Goal: Task Accomplishment & Management: Complete application form

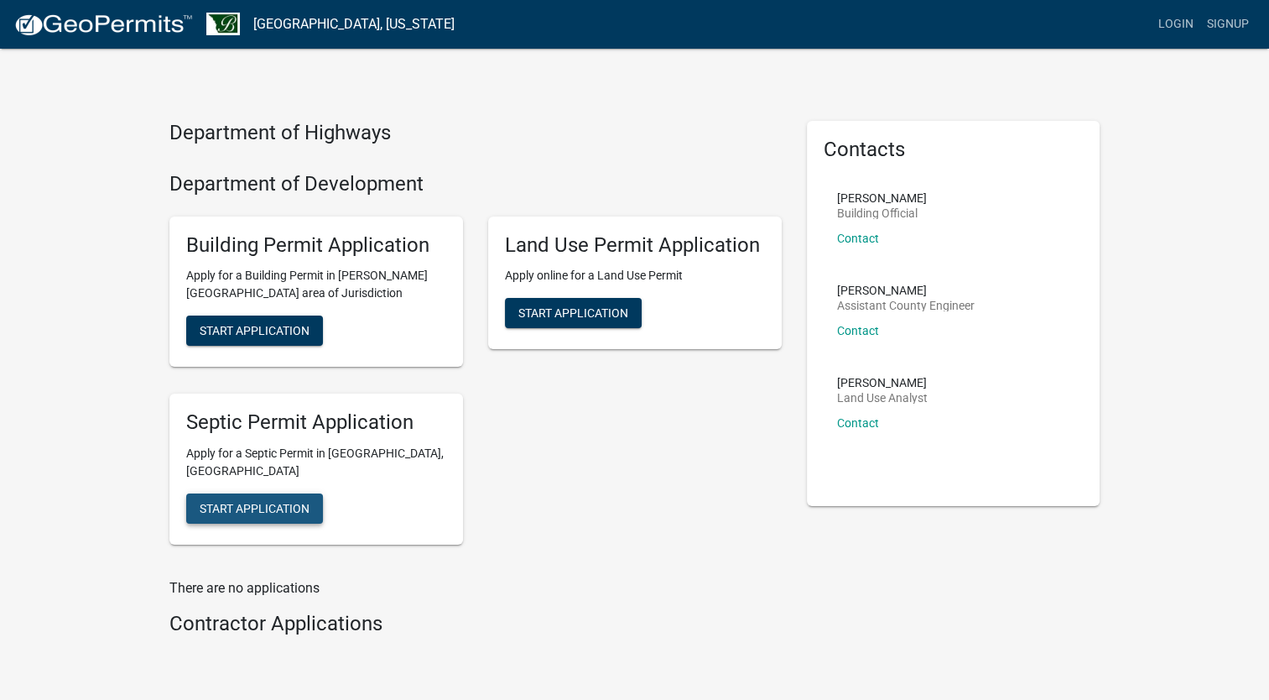
click at [258, 502] on span "Start Application" at bounding box center [255, 508] width 110 height 13
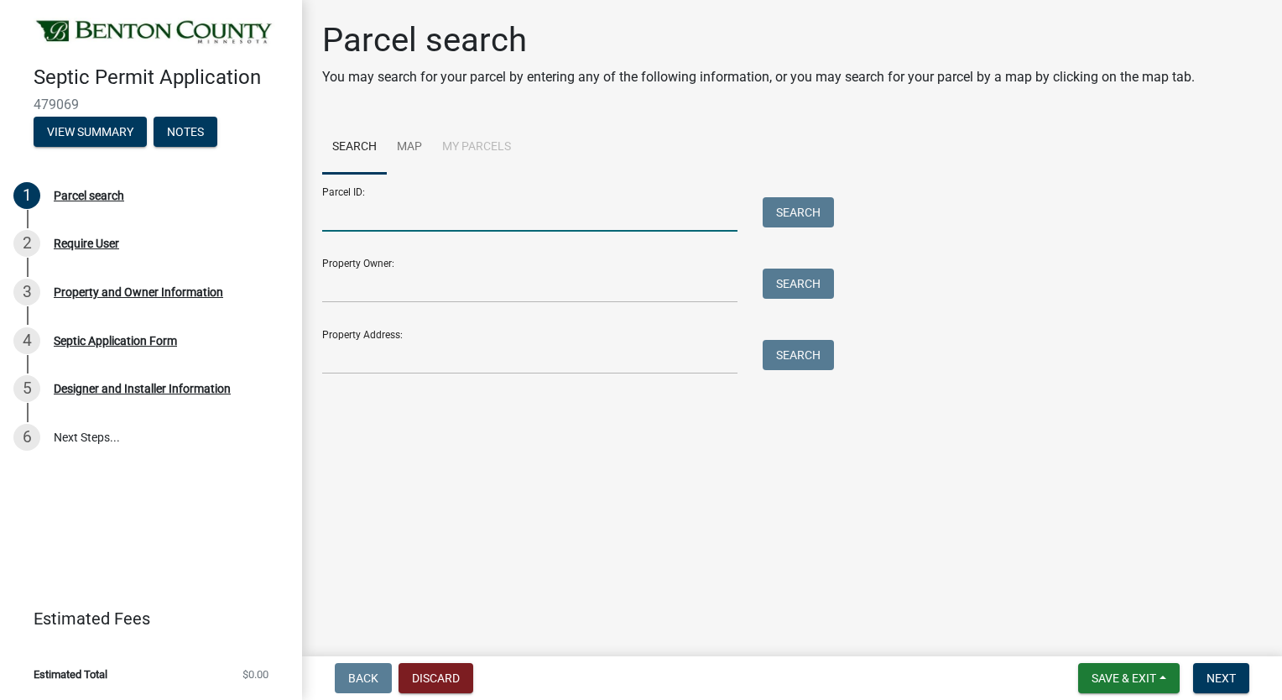
click at [340, 213] on input "Parcel ID:" at bounding box center [529, 214] width 415 height 34
type input "030037900"
click at [356, 287] on input "Property Owner:" at bounding box center [529, 285] width 415 height 34
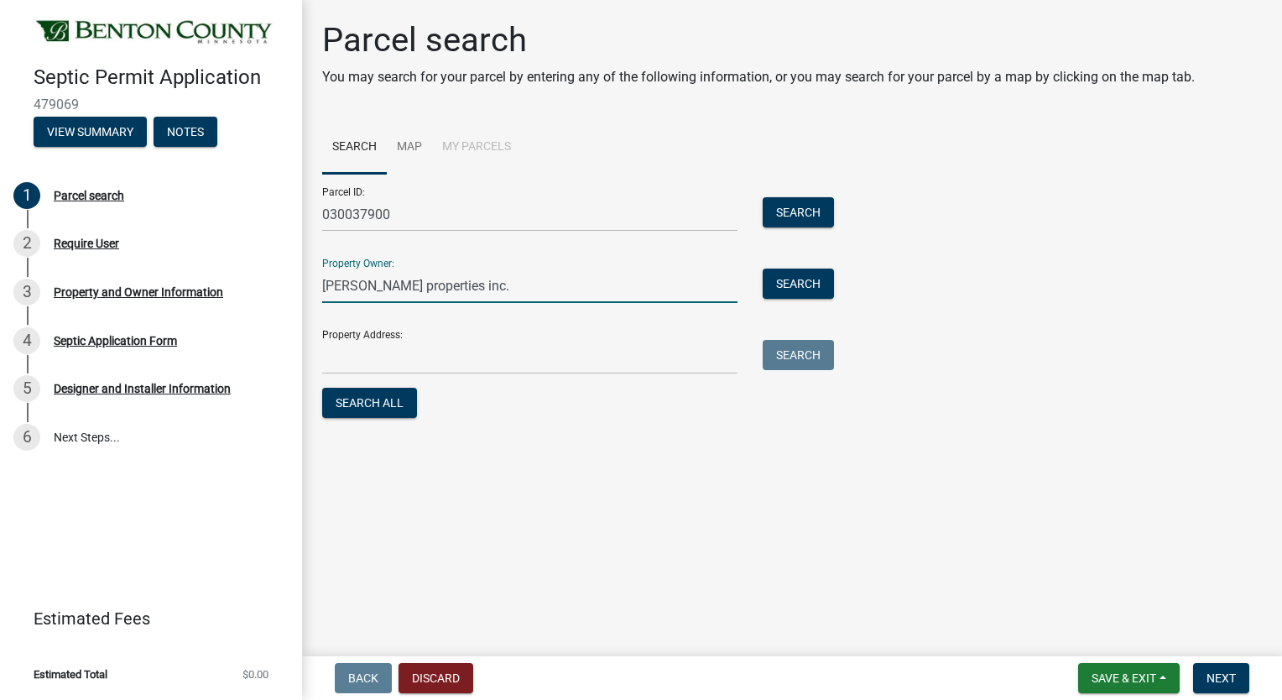
type input "[PERSON_NAME] properties inc."
click at [383, 356] on input "Property Address:" at bounding box center [529, 357] width 415 height 34
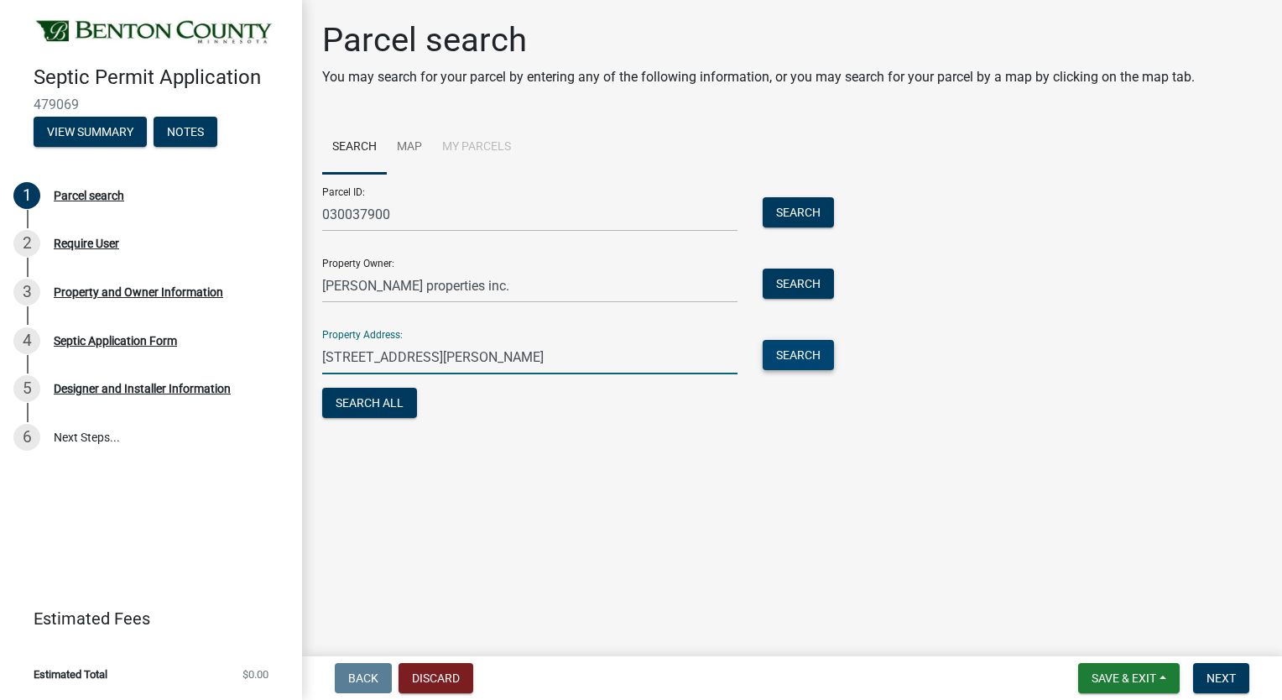
type input "[STREET_ADDRESS][PERSON_NAME]"
click at [802, 360] on button "Search" at bounding box center [797, 355] width 71 height 30
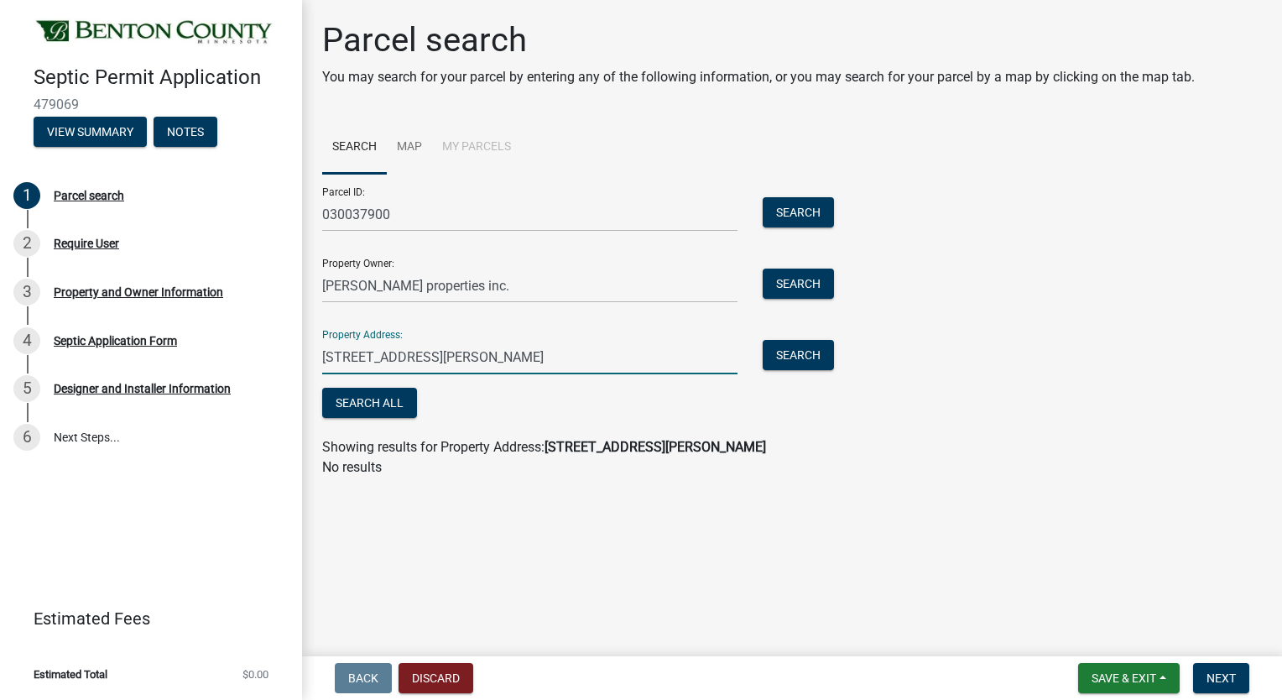
drag, startPoint x: 497, startPoint y: 362, endPoint x: 308, endPoint y: 371, distance: 189.7
click at [320, 371] on div "[STREET_ADDRESS][PERSON_NAME]" at bounding box center [530, 357] width 440 height 34
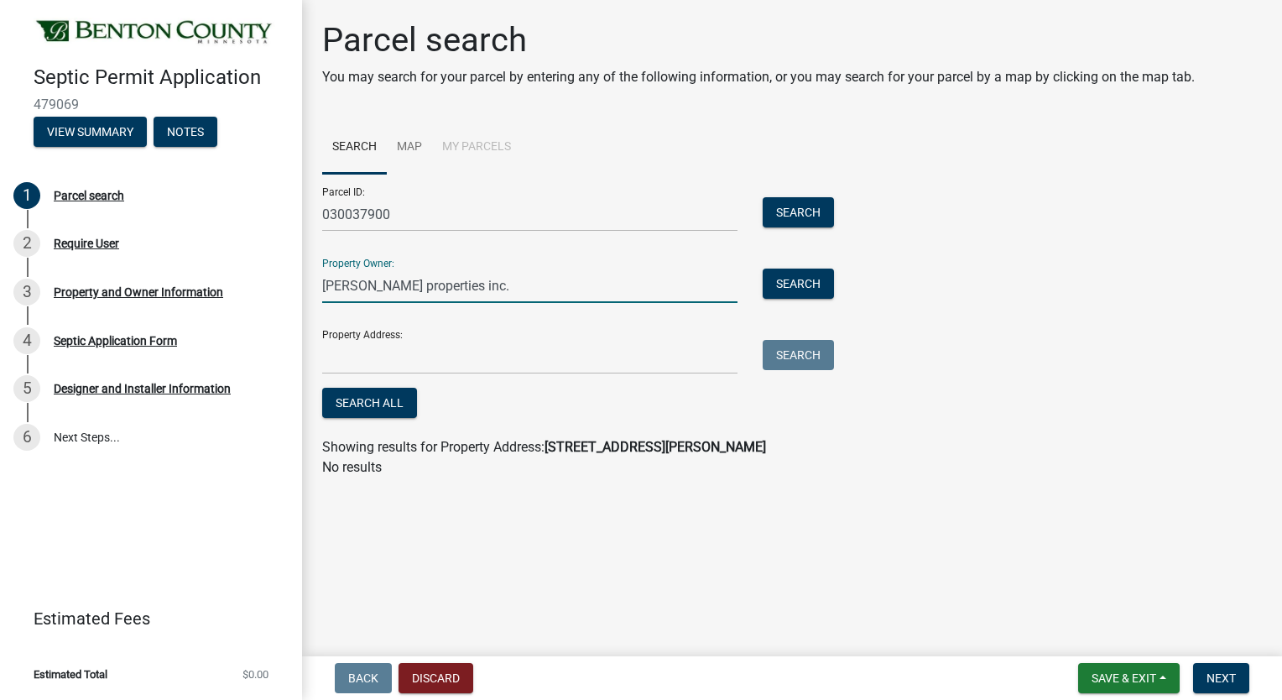
drag, startPoint x: 466, startPoint y: 289, endPoint x: 309, endPoint y: 286, distance: 156.9
click at [329, 280] on input "[PERSON_NAME] properties inc." at bounding box center [529, 285] width 415 height 34
type input "f"
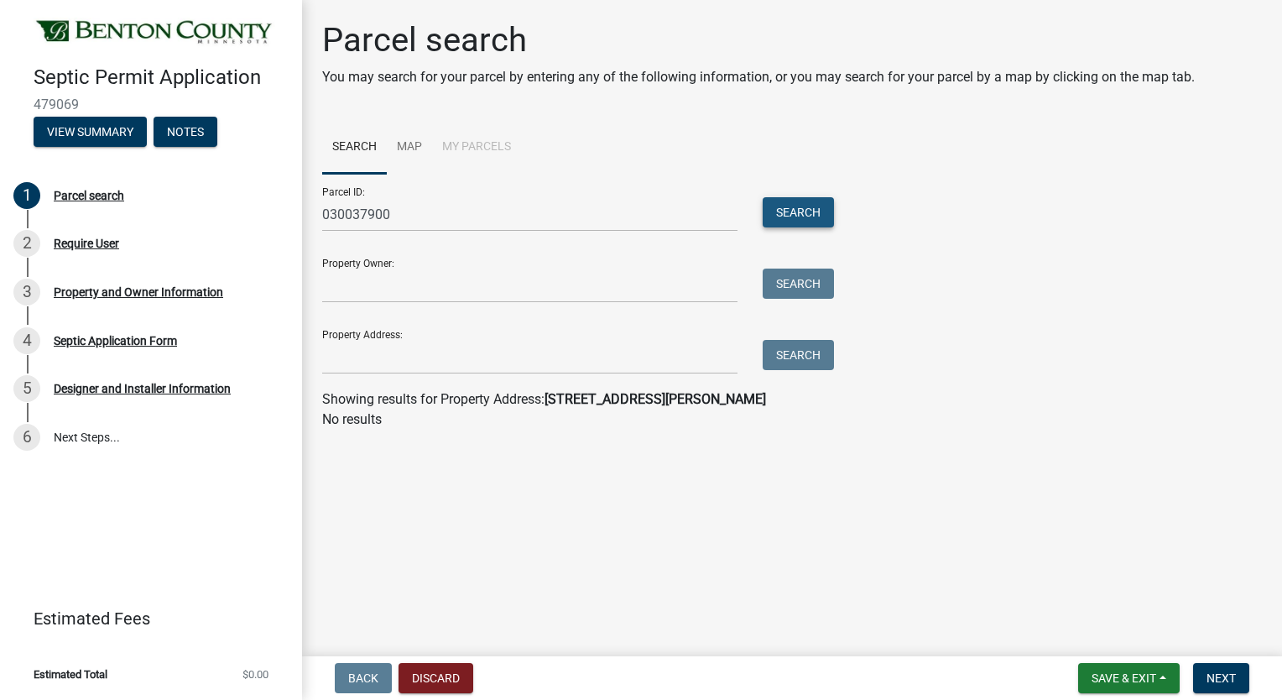
click at [809, 212] on button "Search" at bounding box center [797, 212] width 71 height 30
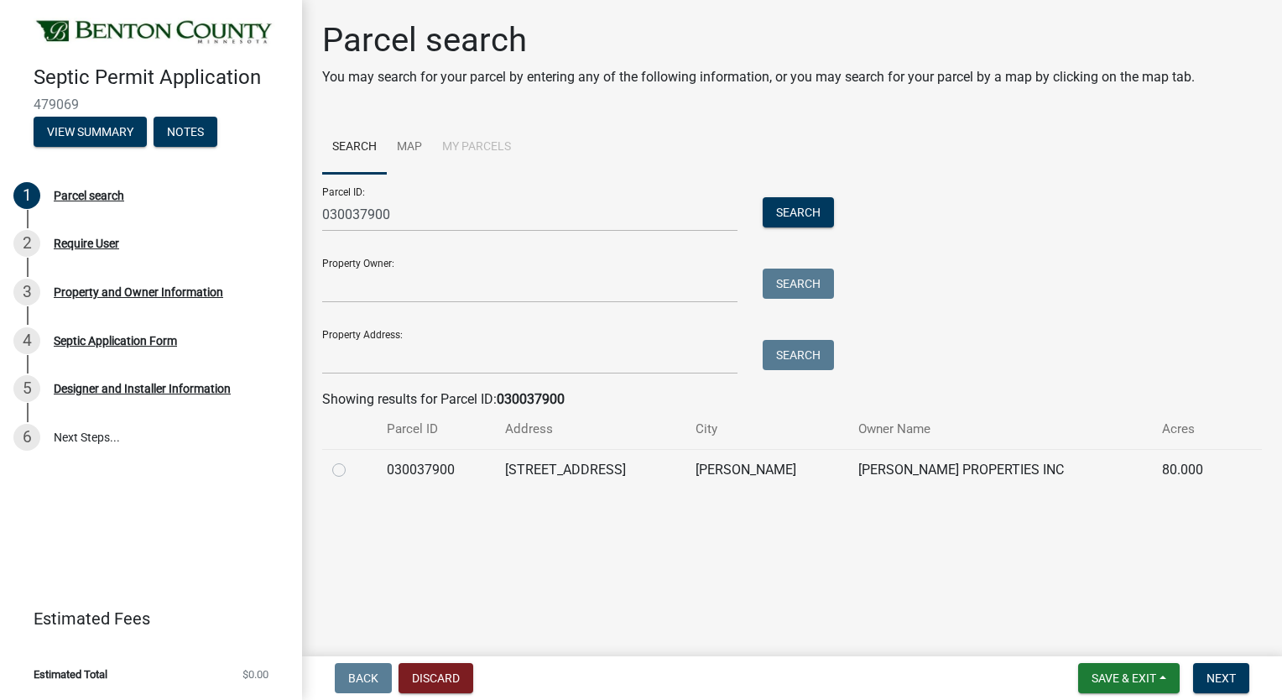
click at [352, 460] on label at bounding box center [352, 460] width 0 height 0
click at [352, 471] on input "radio" at bounding box center [357, 465] width 11 height 11
radio input "true"
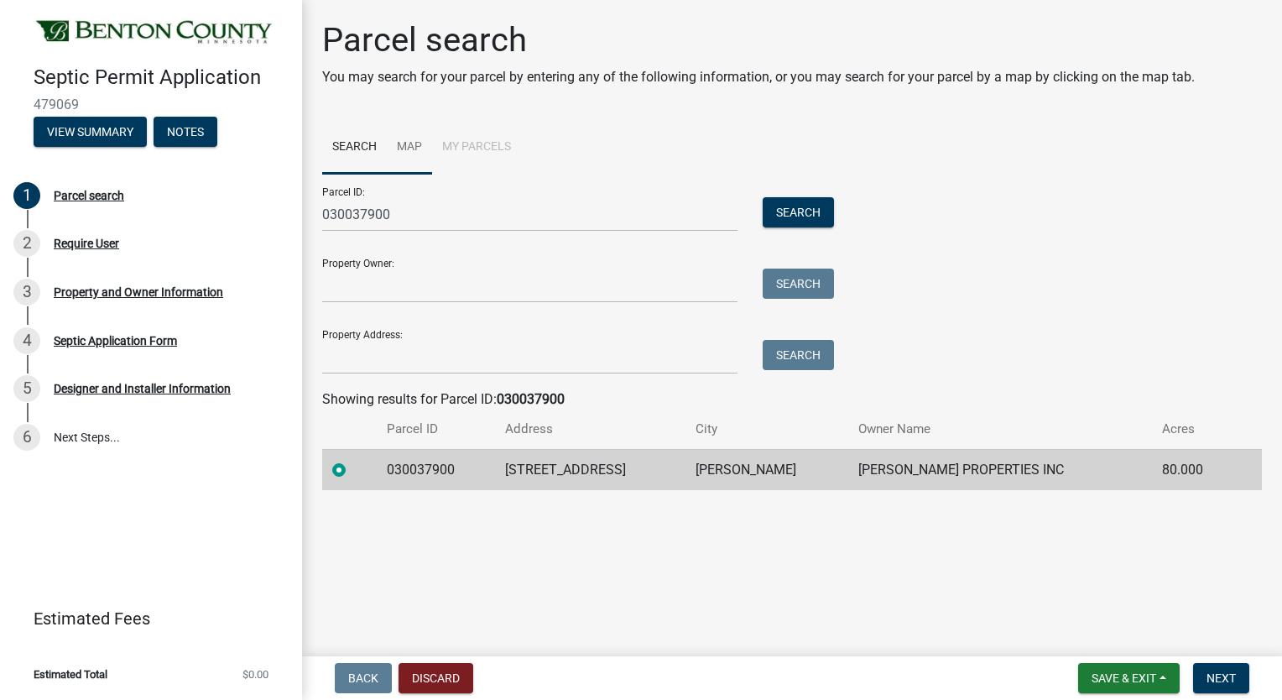
click at [409, 146] on link "Map" at bounding box center [409, 148] width 45 height 54
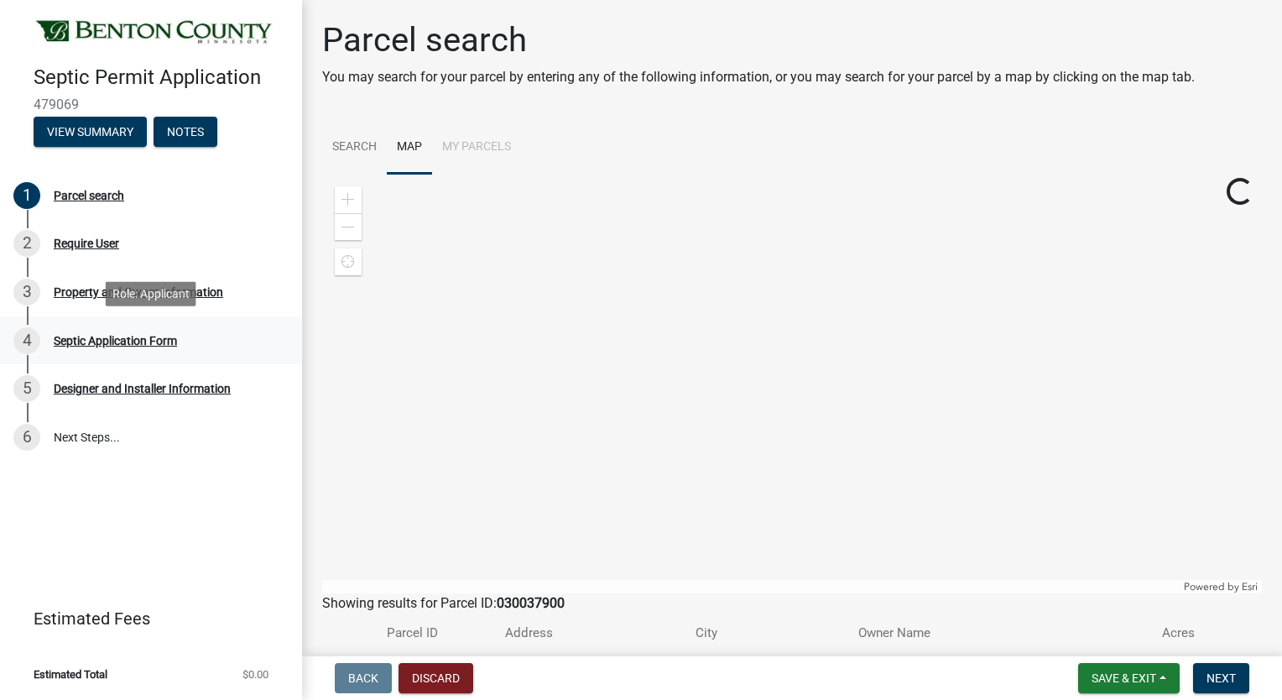
click at [98, 340] on div "Septic Application Form" at bounding box center [115, 341] width 123 height 12
click at [91, 345] on div "Septic Application Form" at bounding box center [115, 341] width 123 height 12
click at [127, 339] on div "Septic Application Form" at bounding box center [115, 341] width 123 height 12
click at [75, 341] on div "Septic Application Form" at bounding box center [115, 341] width 123 height 12
click at [786, 378] on div at bounding box center [791, 383] width 939 height 419
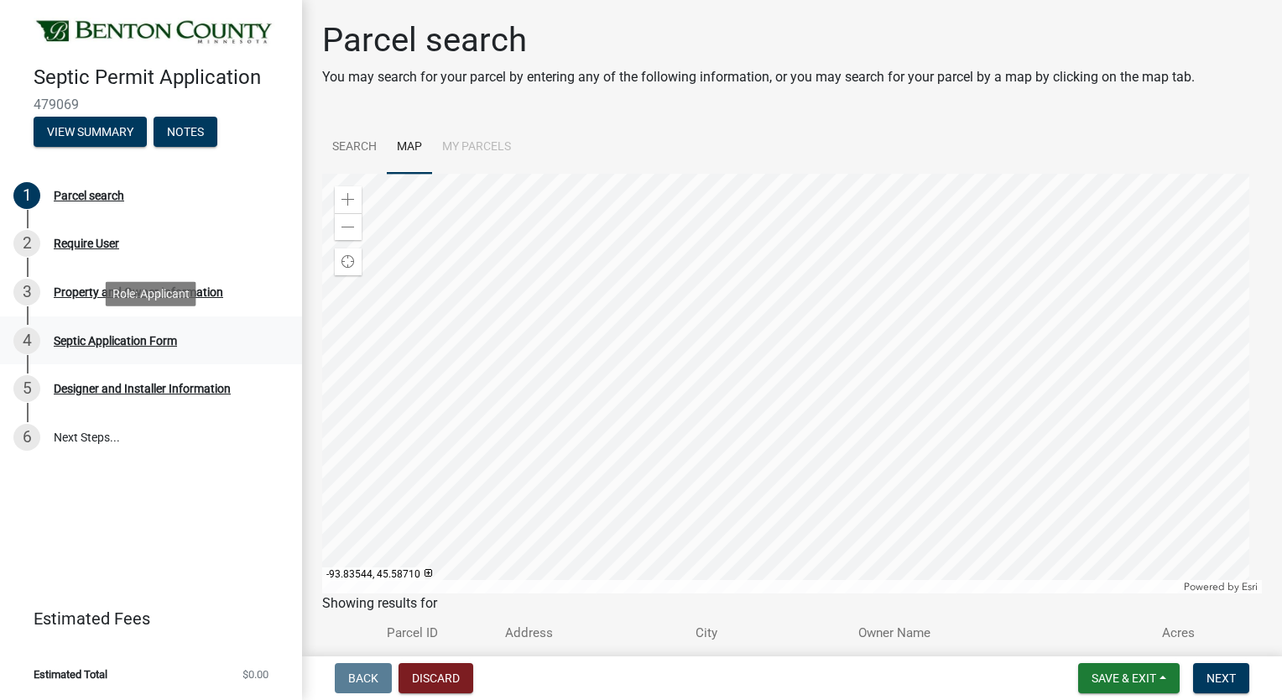
click at [133, 341] on div "Septic Application Form" at bounding box center [115, 341] width 123 height 12
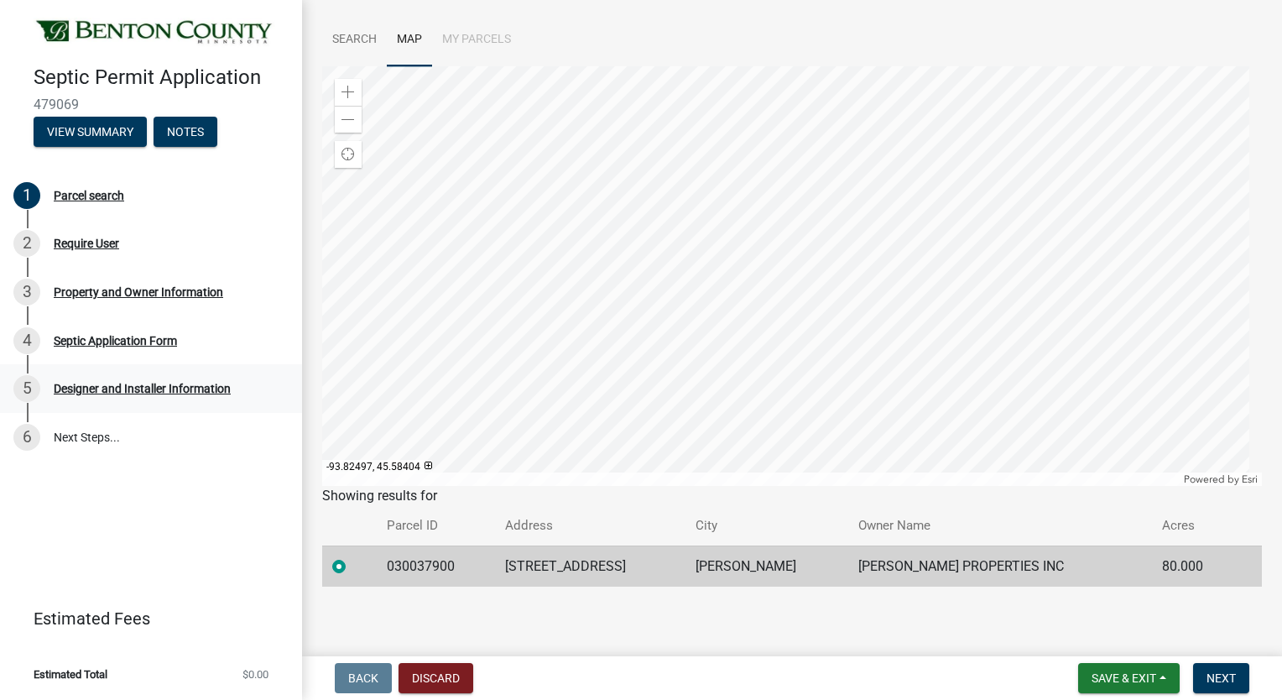
scroll to position [109, 0]
click at [65, 341] on div "Septic Application Form" at bounding box center [115, 341] width 123 height 12
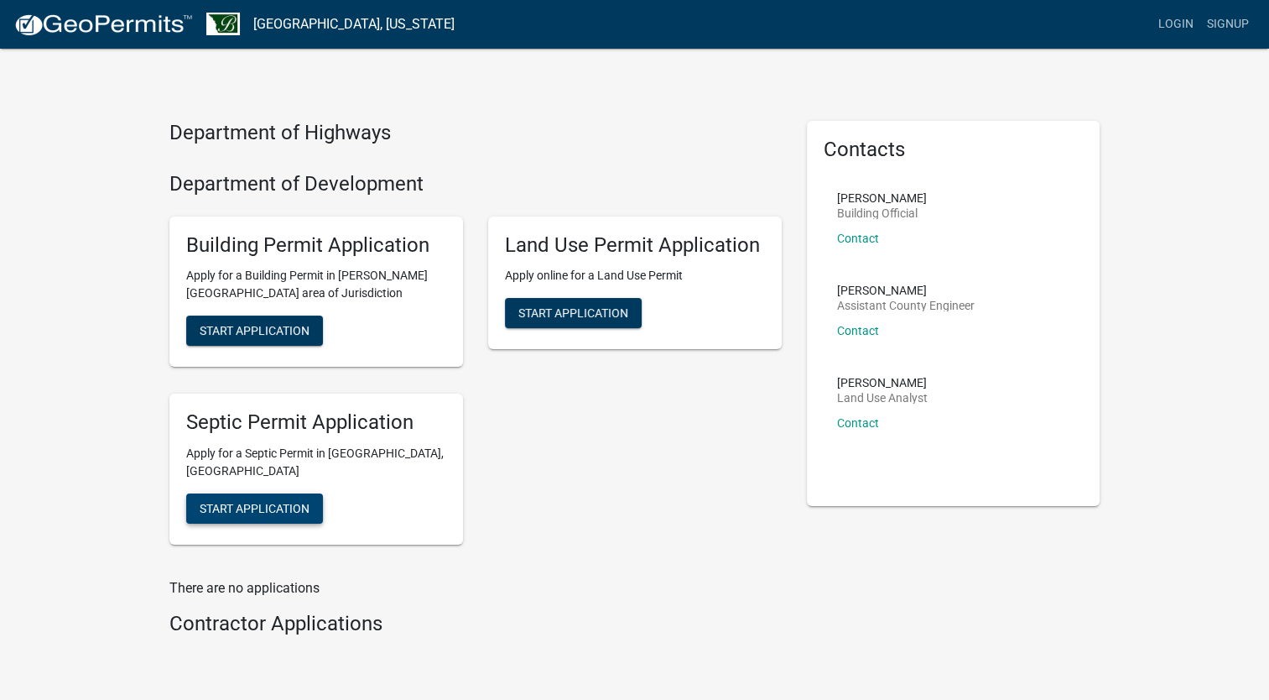
click at [248, 502] on span "Start Application" at bounding box center [255, 508] width 110 height 13
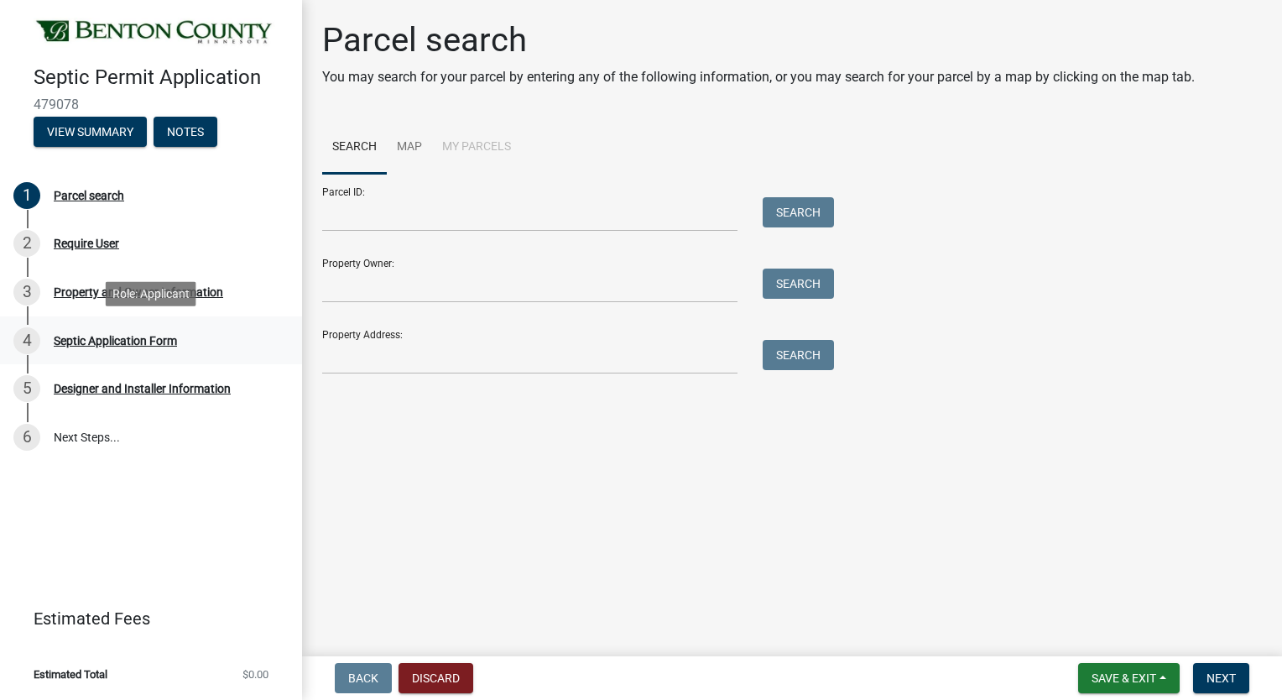
click at [84, 344] on div "Septic Application Form" at bounding box center [115, 341] width 123 height 12
click at [22, 341] on div "4" at bounding box center [26, 340] width 27 height 27
click at [146, 337] on div "Septic Application Form" at bounding box center [115, 341] width 123 height 12
click at [357, 216] on input "Parcel ID:" at bounding box center [529, 214] width 415 height 34
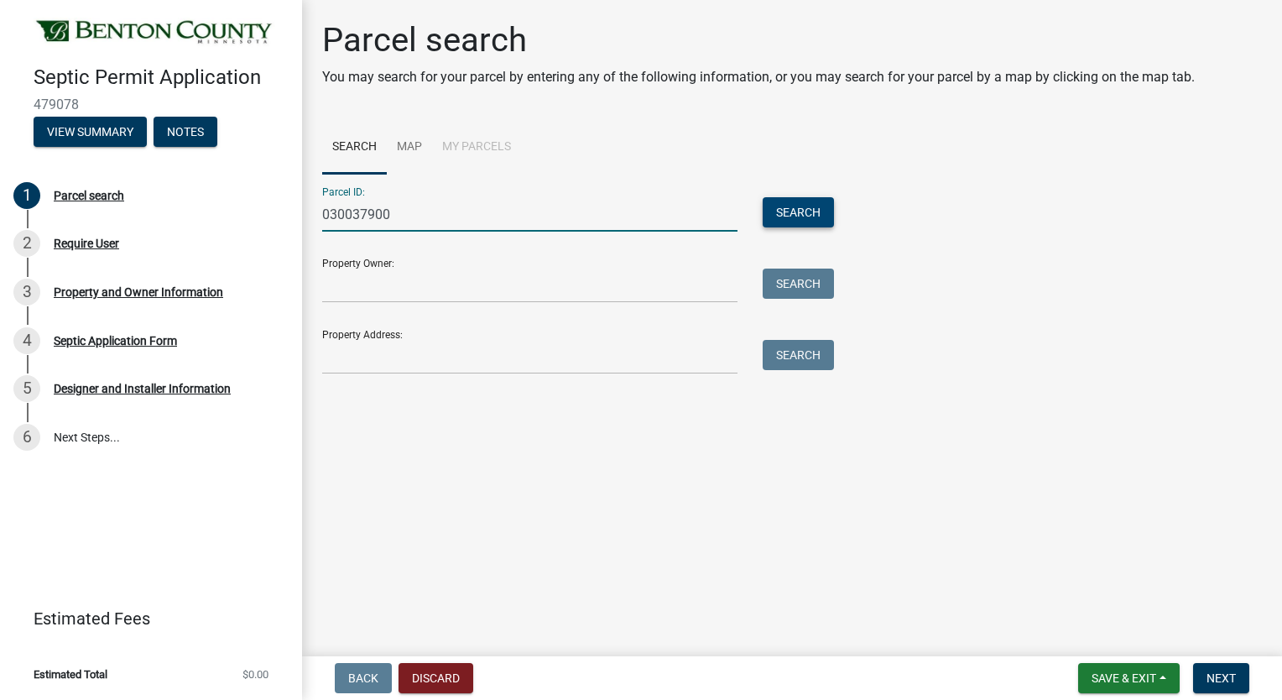
type input "030037900"
click at [795, 206] on button "Search" at bounding box center [797, 212] width 71 height 30
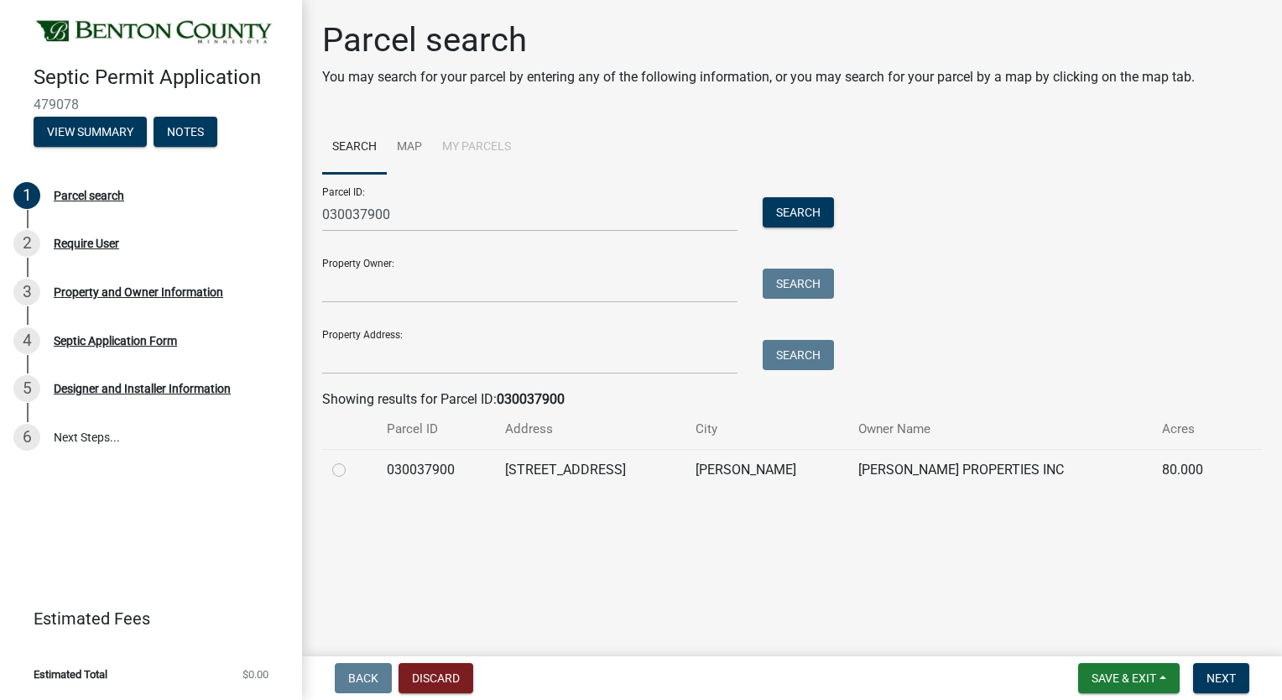
click at [352, 460] on label at bounding box center [352, 460] width 0 height 0
click at [352, 468] on input "radio" at bounding box center [357, 465] width 11 height 11
radio input "true"
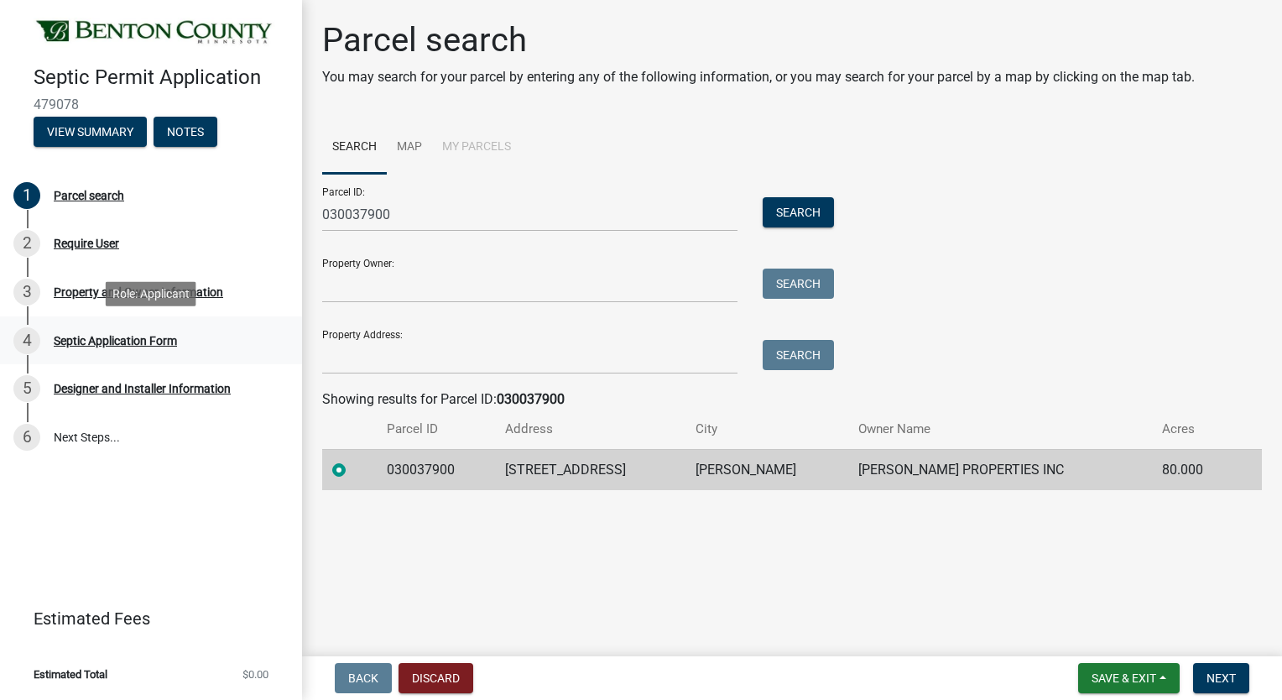
click at [101, 340] on div "Septic Application Form" at bounding box center [115, 341] width 123 height 12
click at [67, 343] on div "Septic Application Form" at bounding box center [115, 341] width 123 height 12
click at [97, 390] on div "Designer and Installer Information" at bounding box center [142, 388] width 177 height 12
click at [84, 242] on div "Require User" at bounding box center [86, 243] width 65 height 12
click at [1219, 683] on span "Next" at bounding box center [1220, 677] width 29 height 13
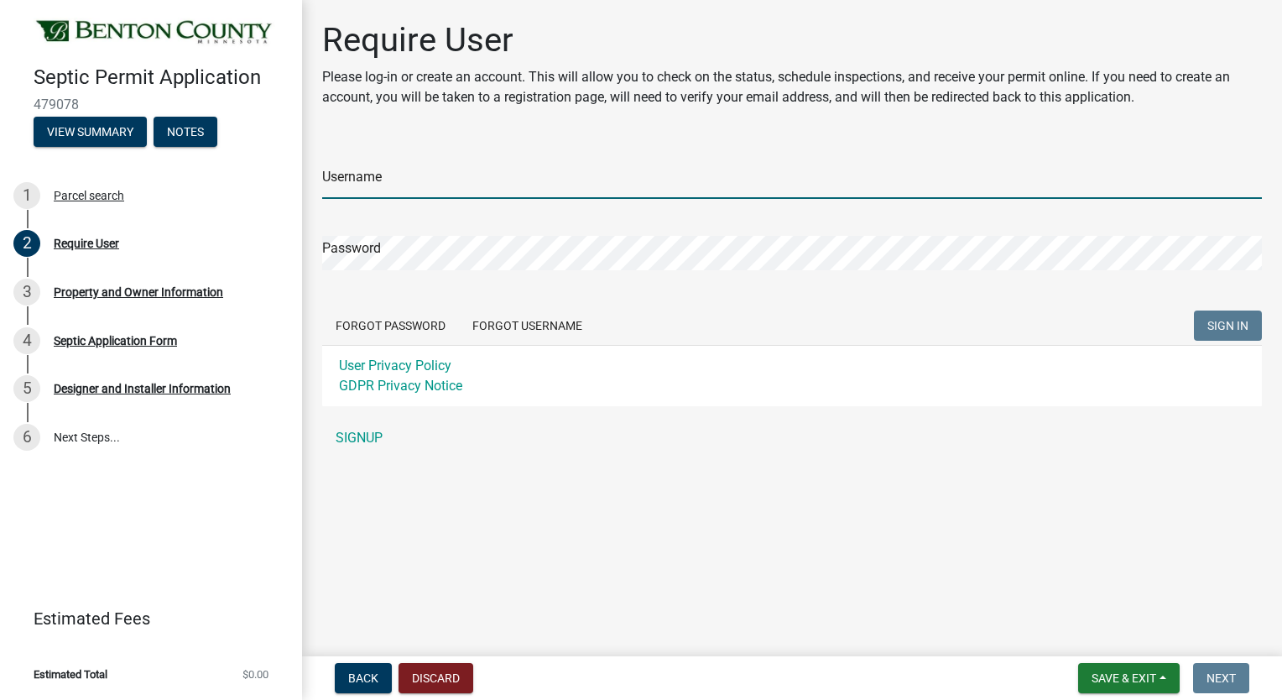
click at [369, 184] on input "Username" at bounding box center [791, 181] width 939 height 34
type input "RSTRAKA@HOTMAIL.COM"
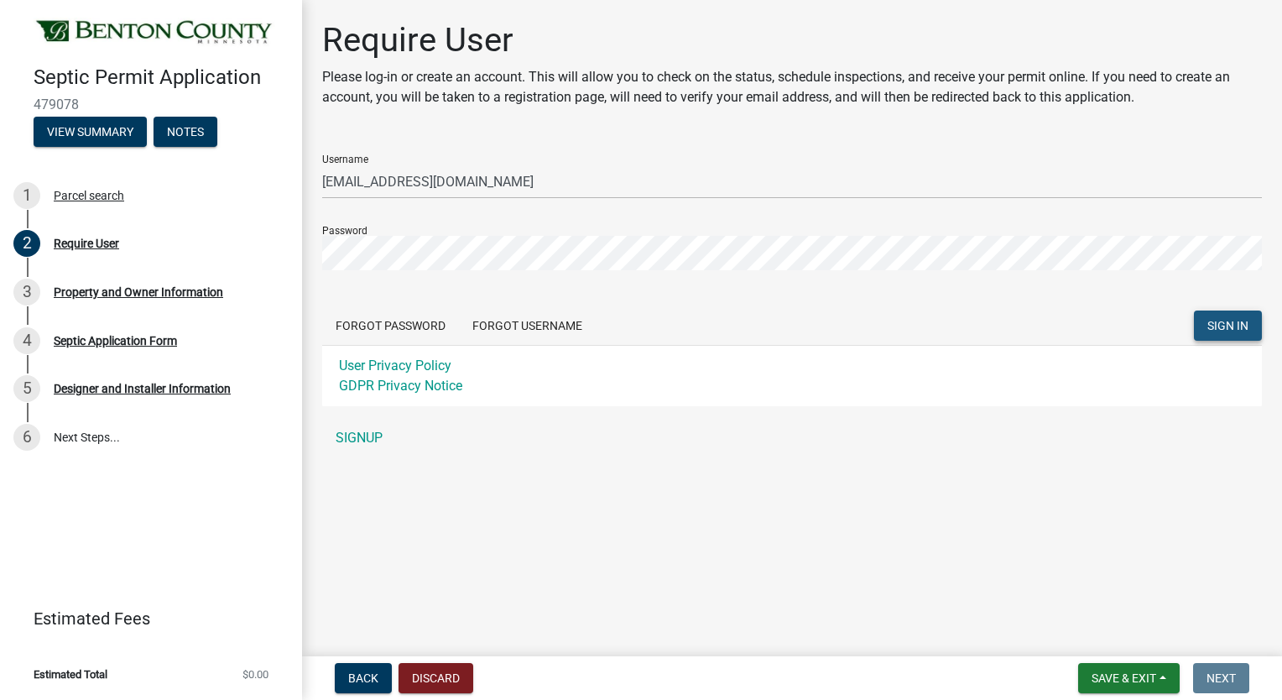
click at [1228, 323] on span "SIGN IN" at bounding box center [1227, 325] width 41 height 13
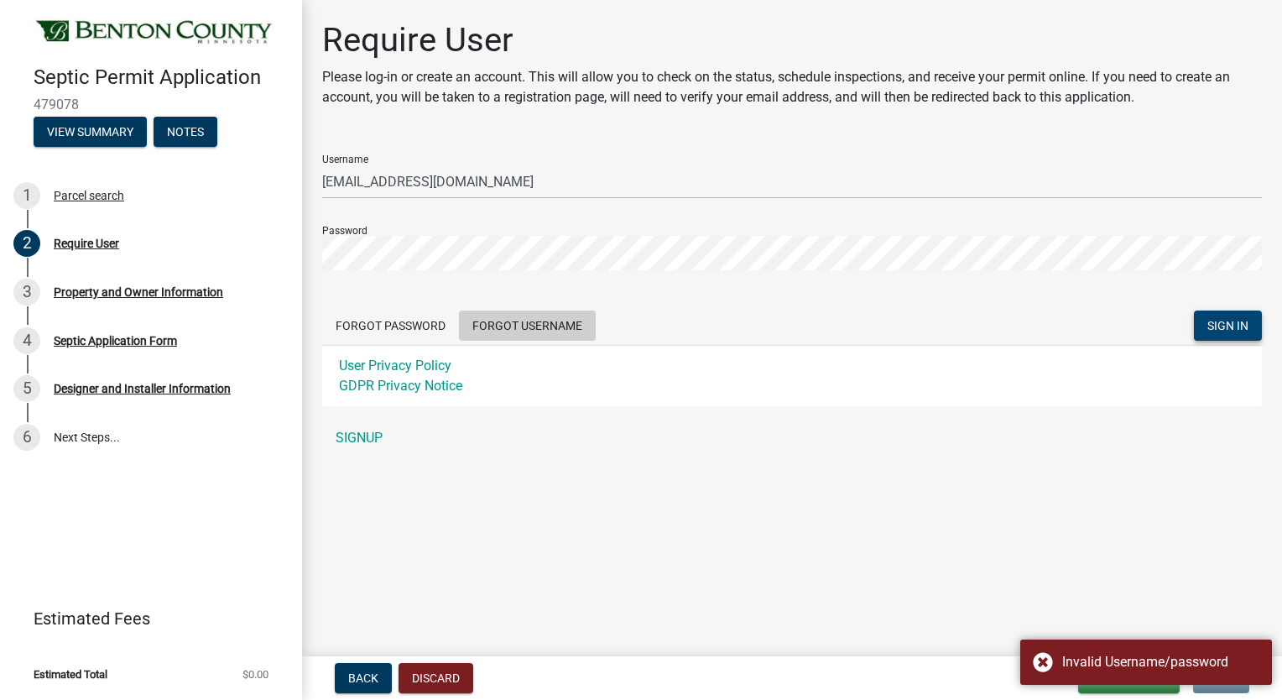
click at [520, 327] on button "Forgot Username" at bounding box center [527, 325] width 137 height 30
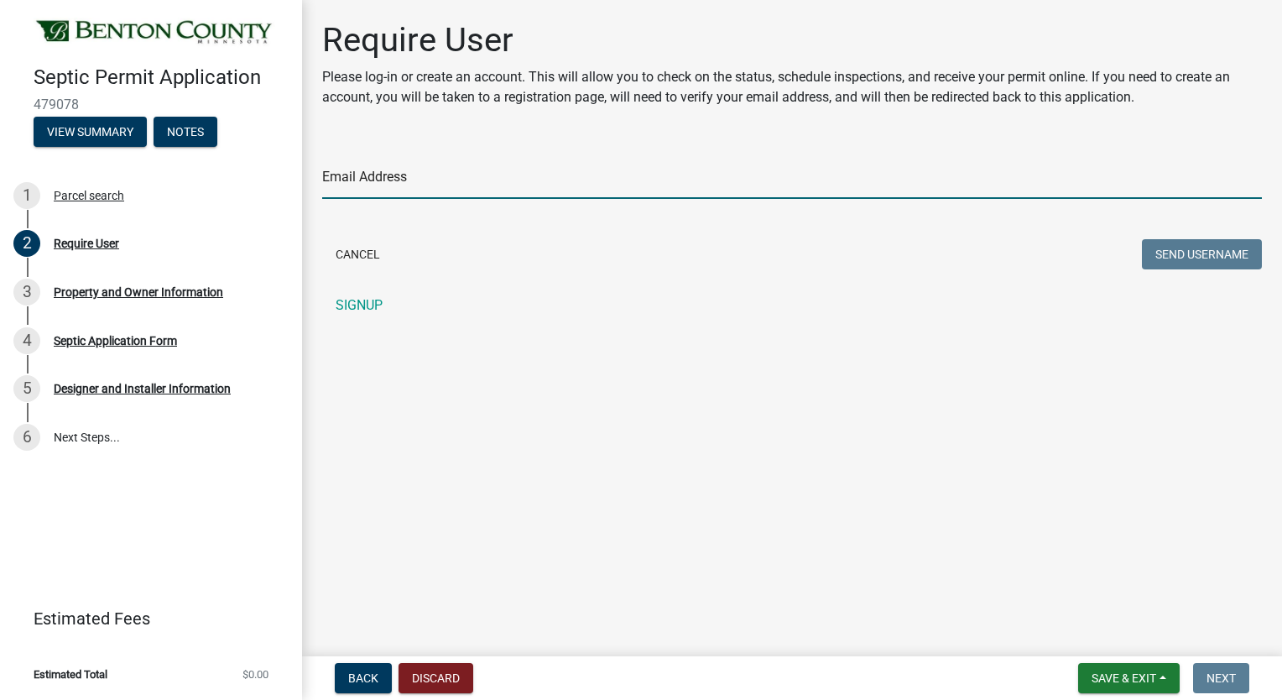
click at [363, 183] on input "Email Address" at bounding box center [791, 181] width 939 height 34
type input "rstraka@hotmail.com"
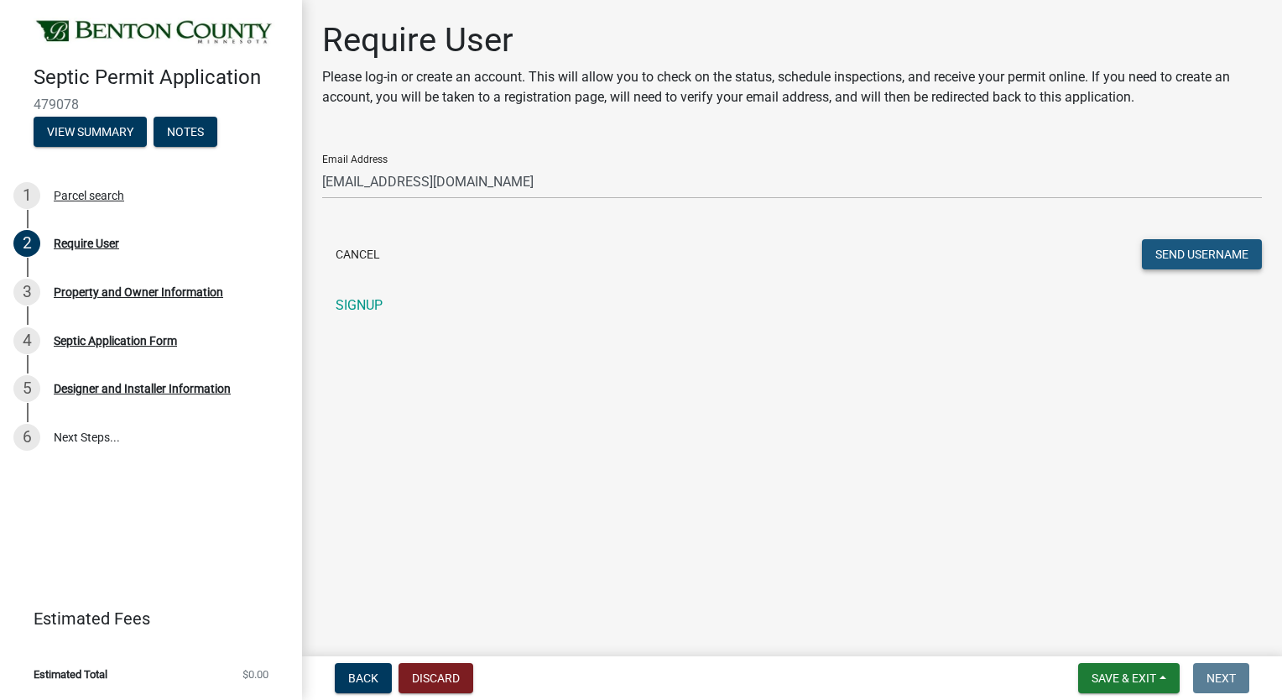
click at [1197, 255] on button "Send Username" at bounding box center [1202, 254] width 120 height 30
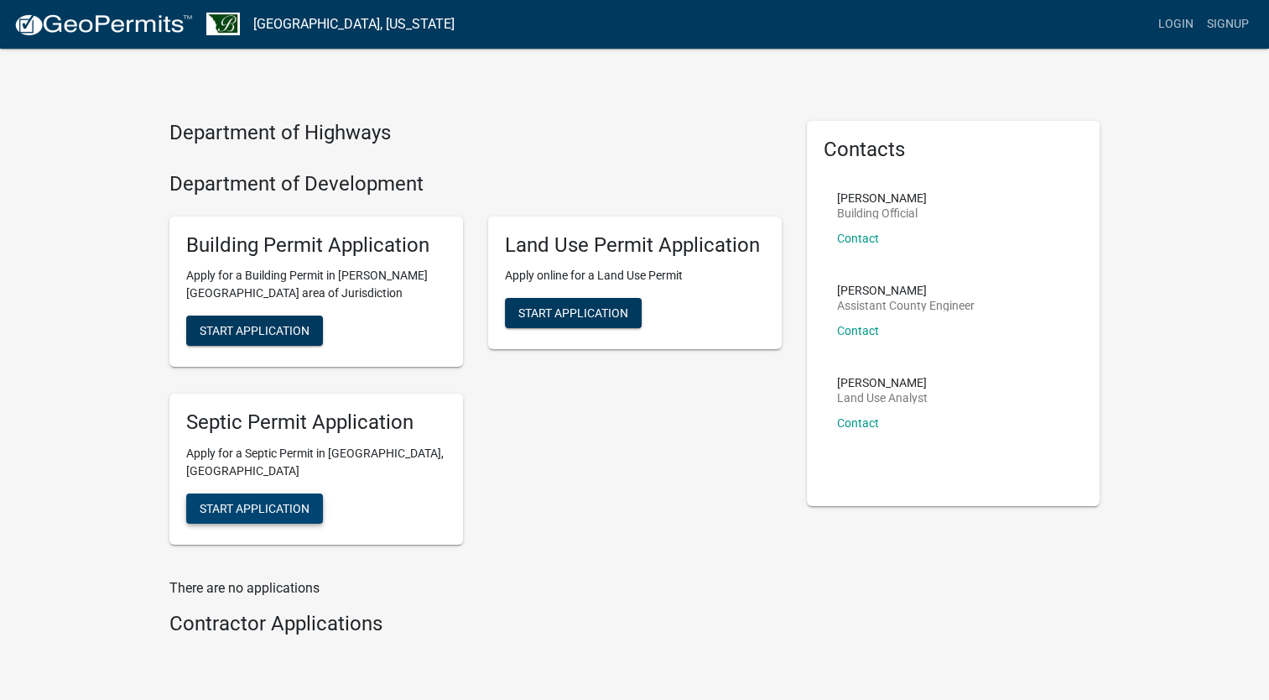
click at [246, 502] on span "Start Application" at bounding box center [255, 508] width 110 height 13
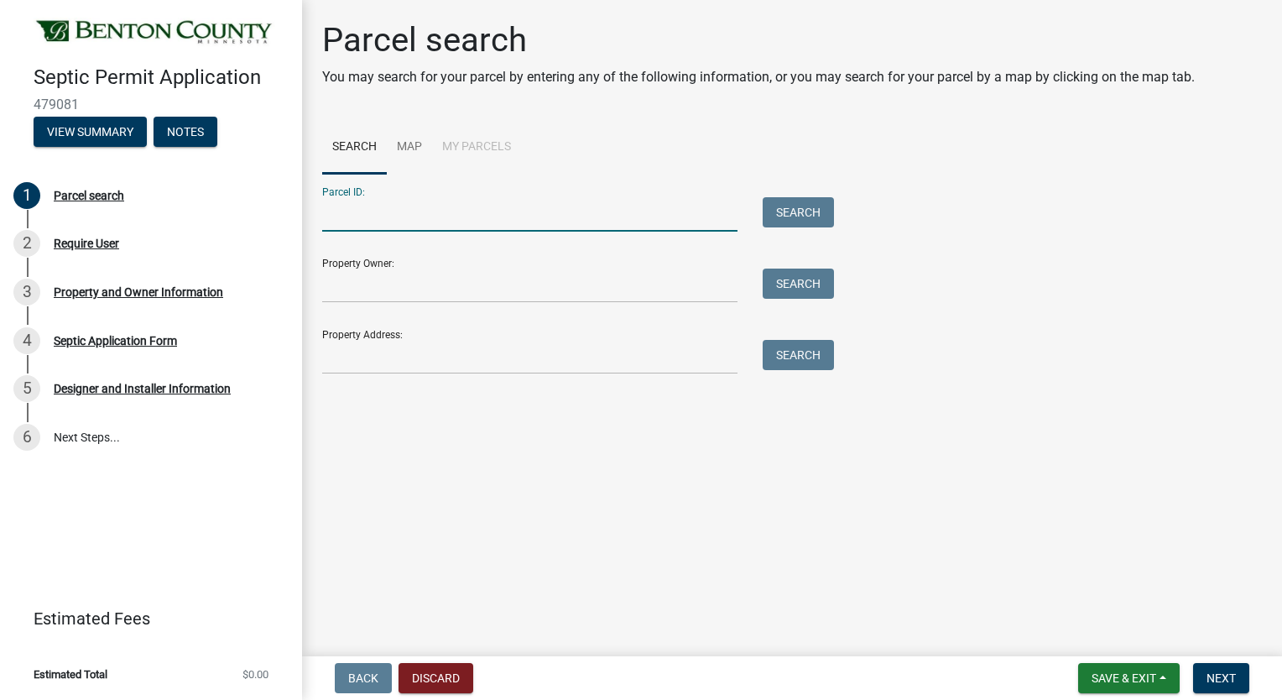
click at [373, 224] on input "Parcel ID:" at bounding box center [529, 214] width 415 height 34
type input "030037900"
click at [806, 221] on button "Search" at bounding box center [797, 212] width 71 height 30
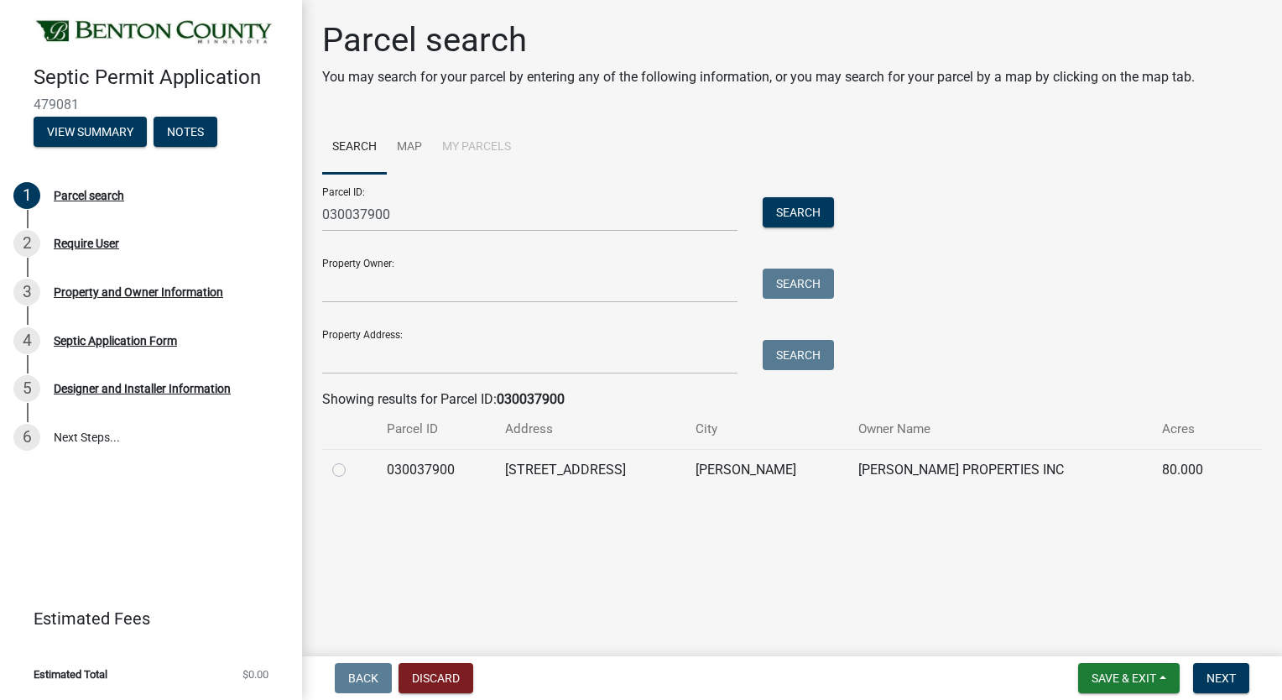
click at [352, 460] on label at bounding box center [352, 460] width 0 height 0
click at [352, 470] on input "radio" at bounding box center [357, 465] width 11 height 11
radio input "true"
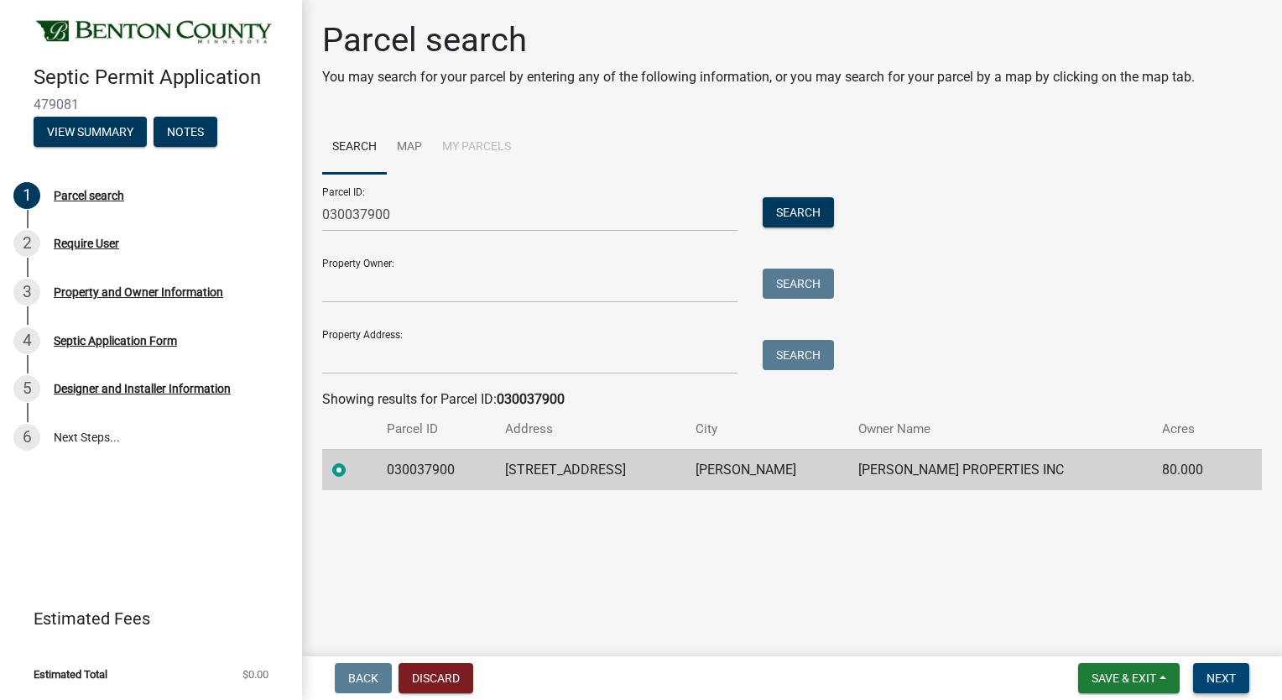
click at [1233, 676] on span "Next" at bounding box center [1220, 677] width 29 height 13
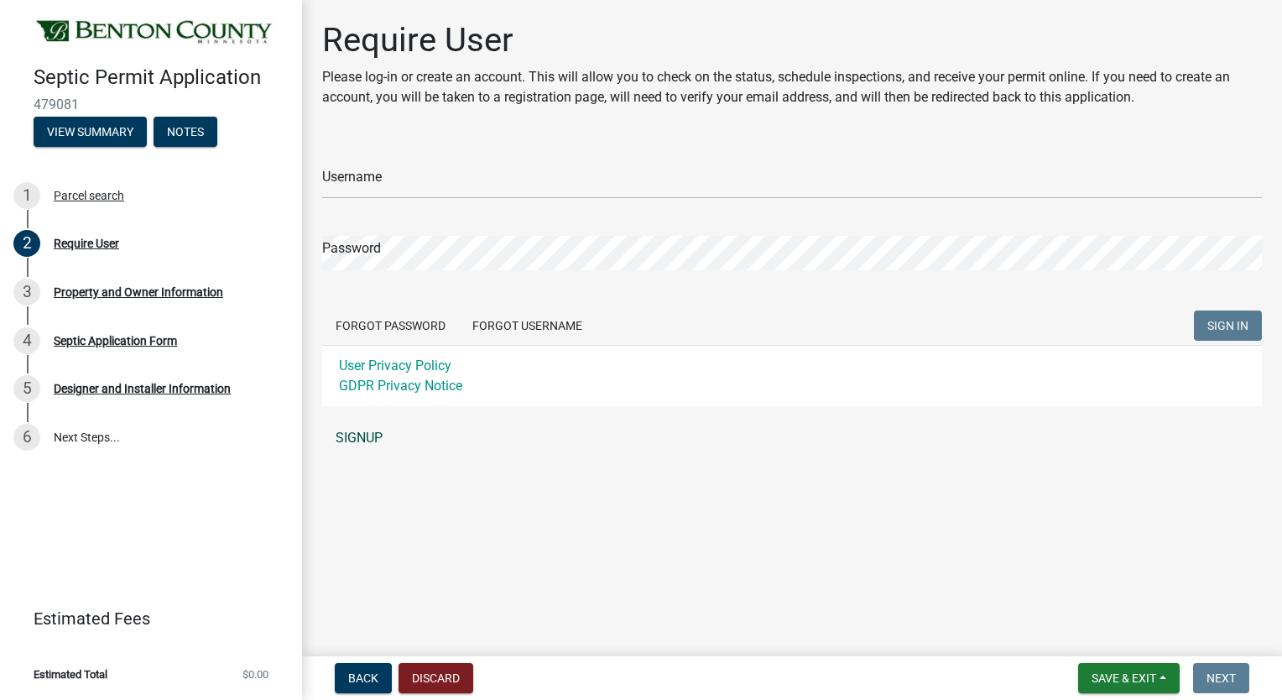
click at [362, 440] on link "SIGNUP" at bounding box center [791, 438] width 939 height 34
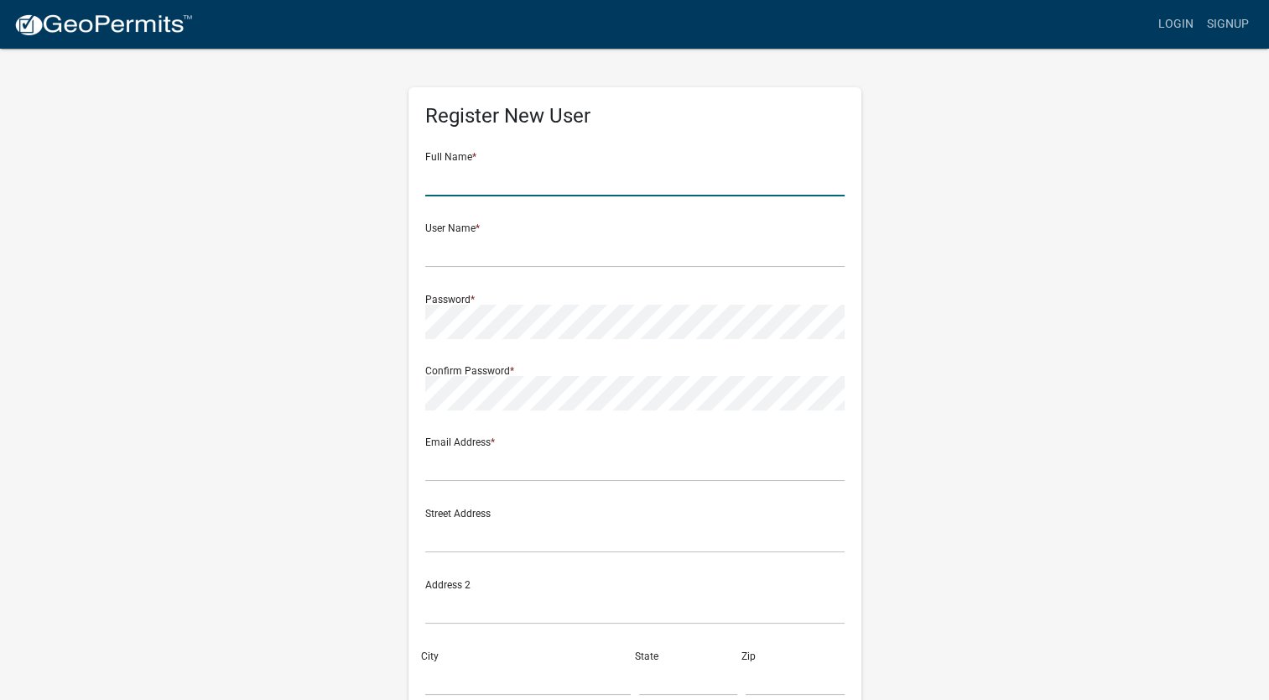
drag, startPoint x: 466, startPoint y: 171, endPoint x: 483, endPoint y: 177, distance: 18.6
click at [466, 171] on input "text" at bounding box center [634, 179] width 419 height 34
type input "RON STRAKA"
type input "rstraka@hotmail.com"
type input "11603 290TH ST"
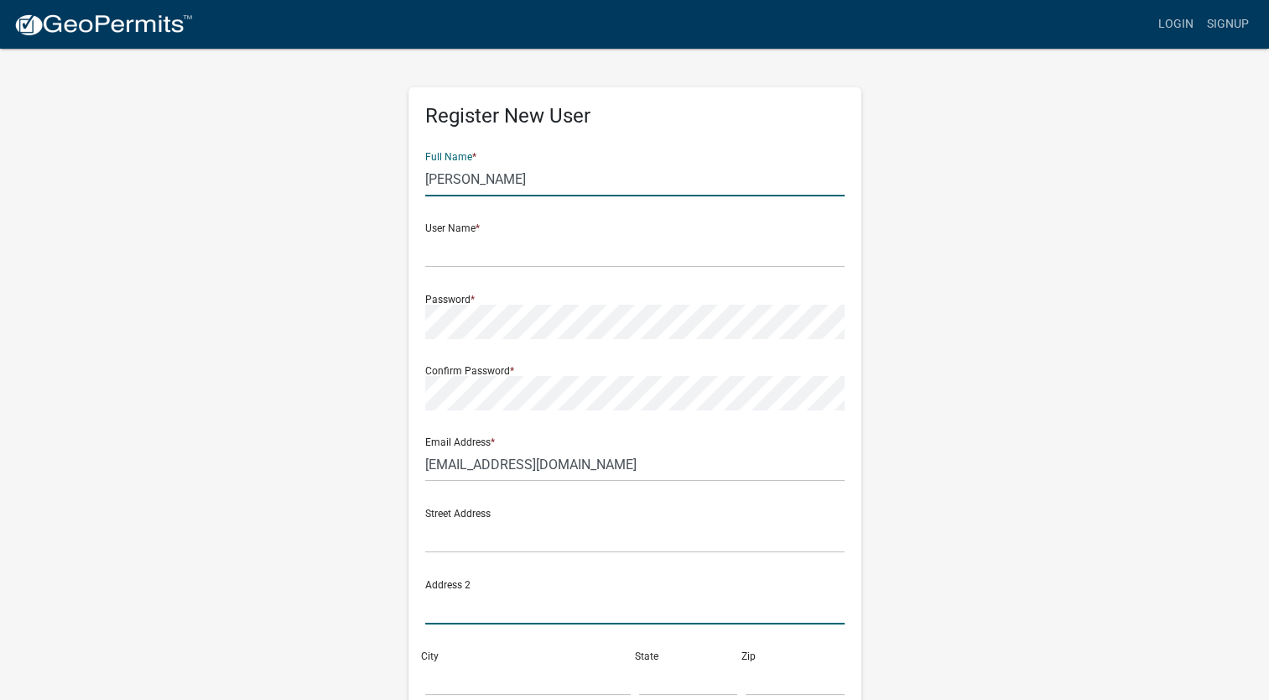
type input "ONAMIA"
type input "MN"
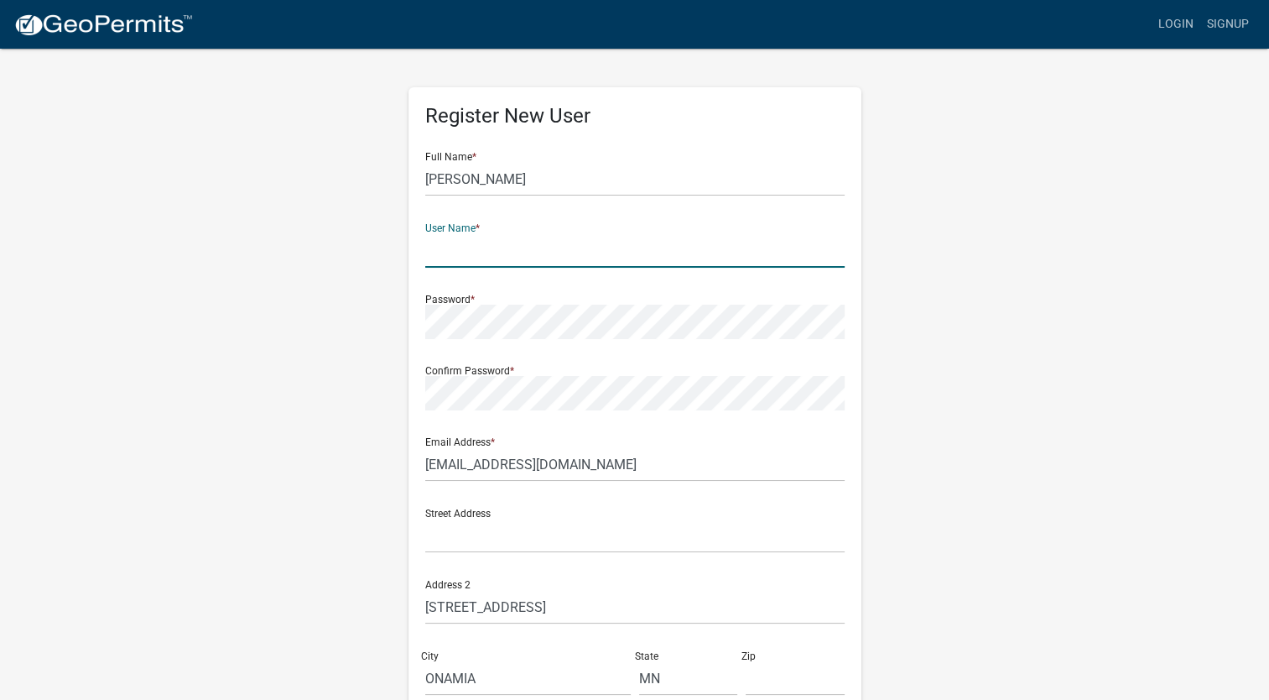
click at [456, 256] on input "text" at bounding box center [634, 250] width 419 height 34
drag, startPoint x: 555, startPoint y: 464, endPoint x: 412, endPoint y: 465, distance: 143.4
click at [412, 465] on div "Register New User Full Name * RON STRAKA User Name * r Password * Confirm Passw…" at bounding box center [634, 487] width 453 height 801
click at [451, 252] on input "r" at bounding box center [634, 250] width 419 height 34
paste input "rstraka@hotmail.com"
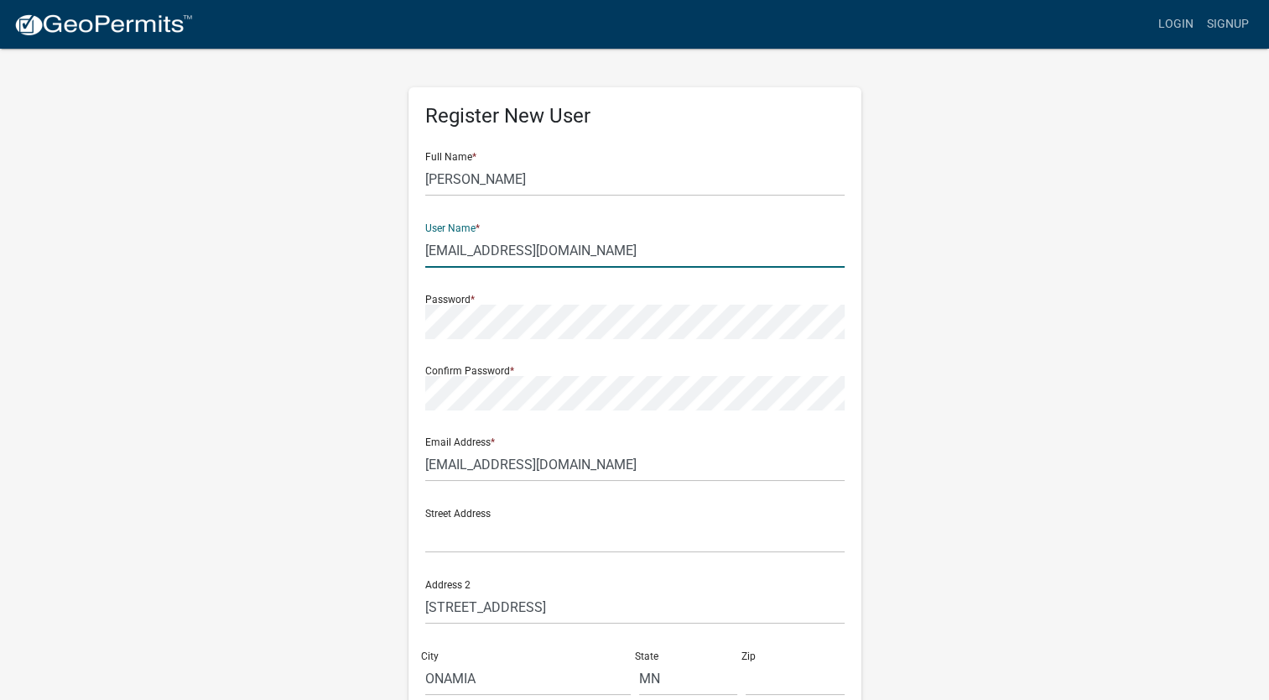
click at [428, 245] on input "rrstraka@hotmail.com" at bounding box center [634, 250] width 419 height 34
type input "rstraka@hotmail.com"
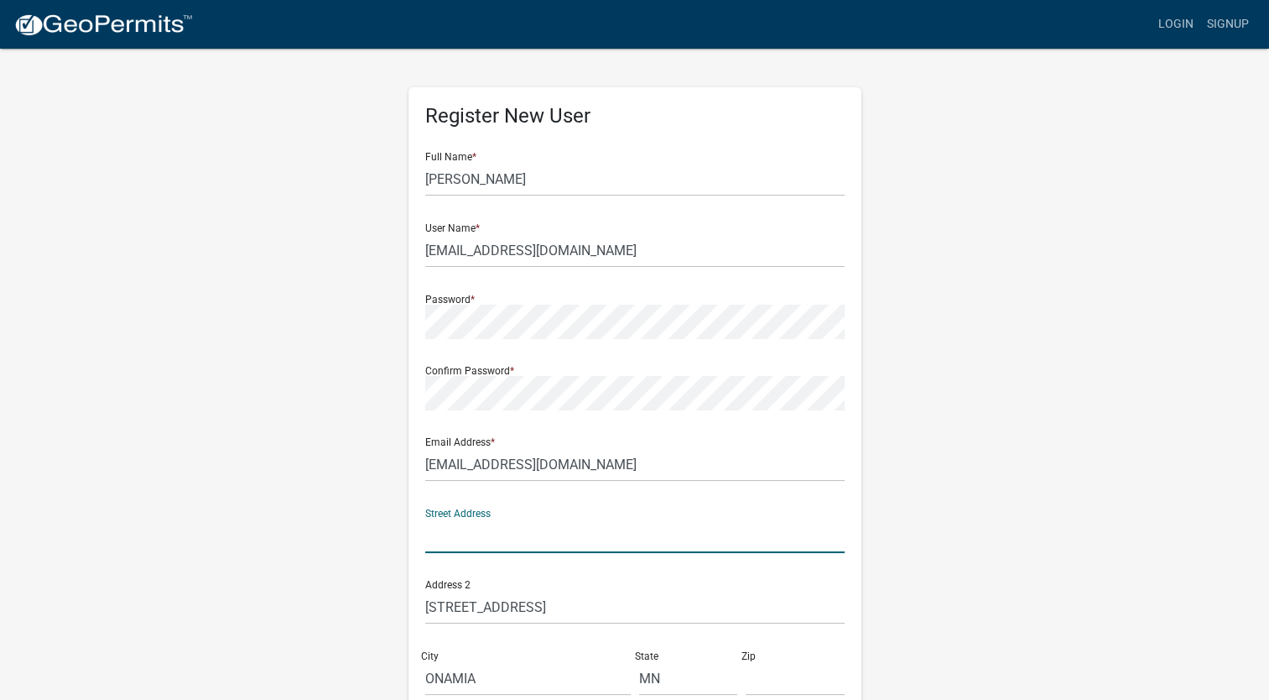
click at [456, 532] on input "text" at bounding box center [634, 535] width 419 height 34
type input "11603 290TH ST"
type input "56359"
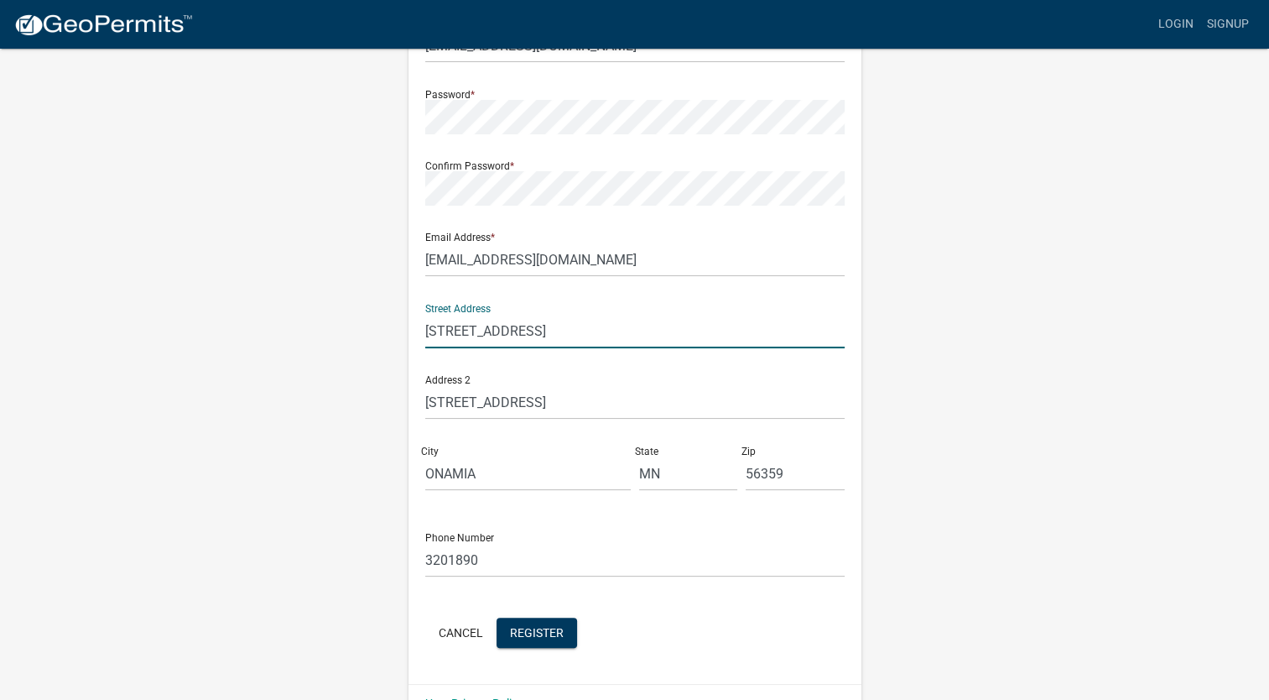
scroll to position [244, 0]
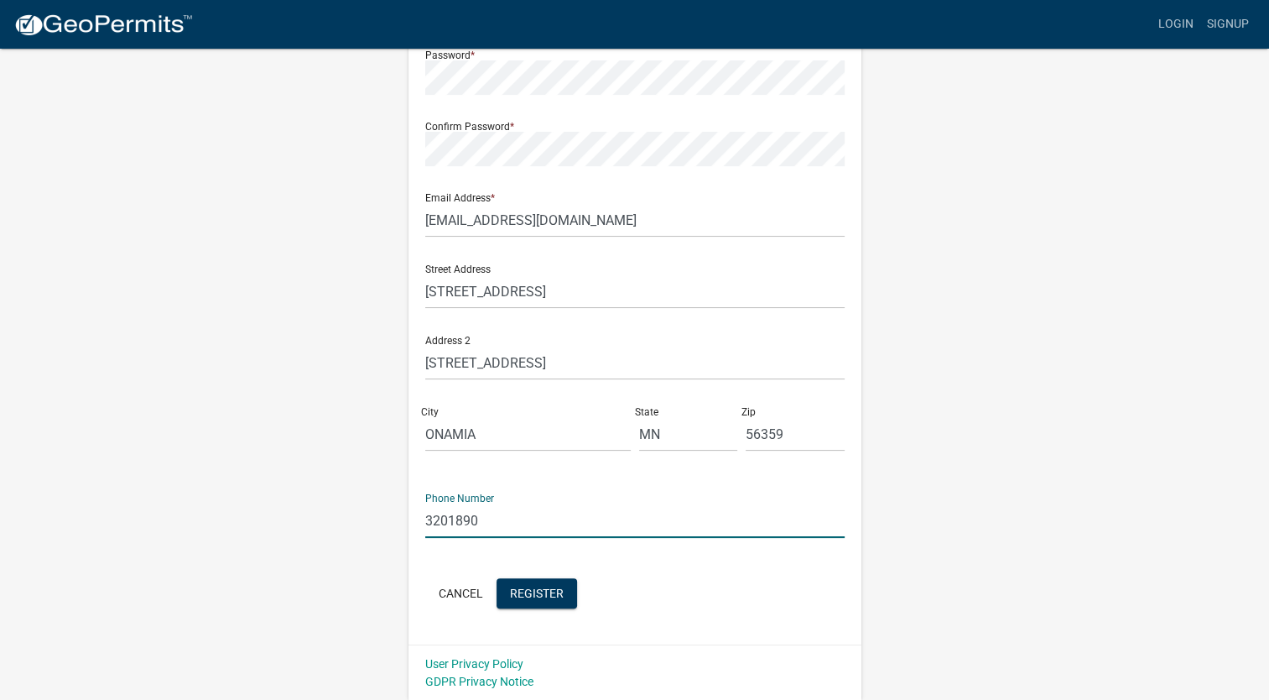
click at [495, 522] on input "3201890" at bounding box center [634, 520] width 419 height 34
type input "3203391890"
click at [801, 602] on div "Cancel Register" at bounding box center [634, 595] width 419 height 34
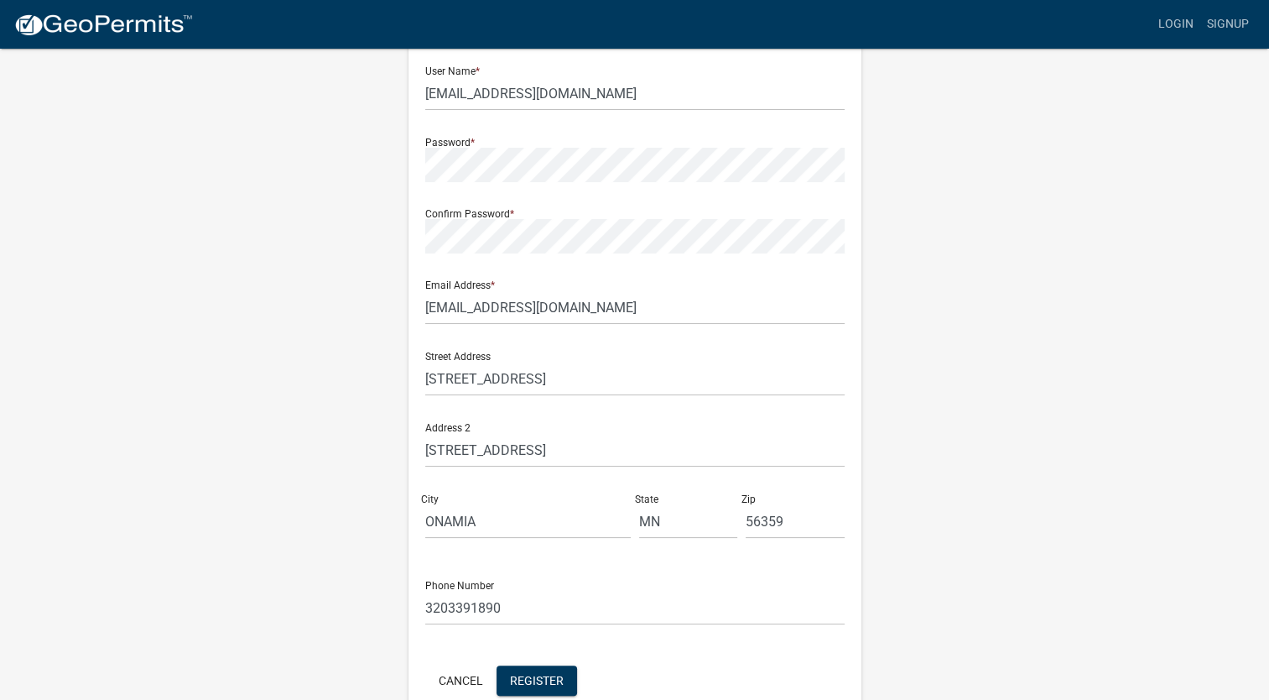
scroll to position [168, 0]
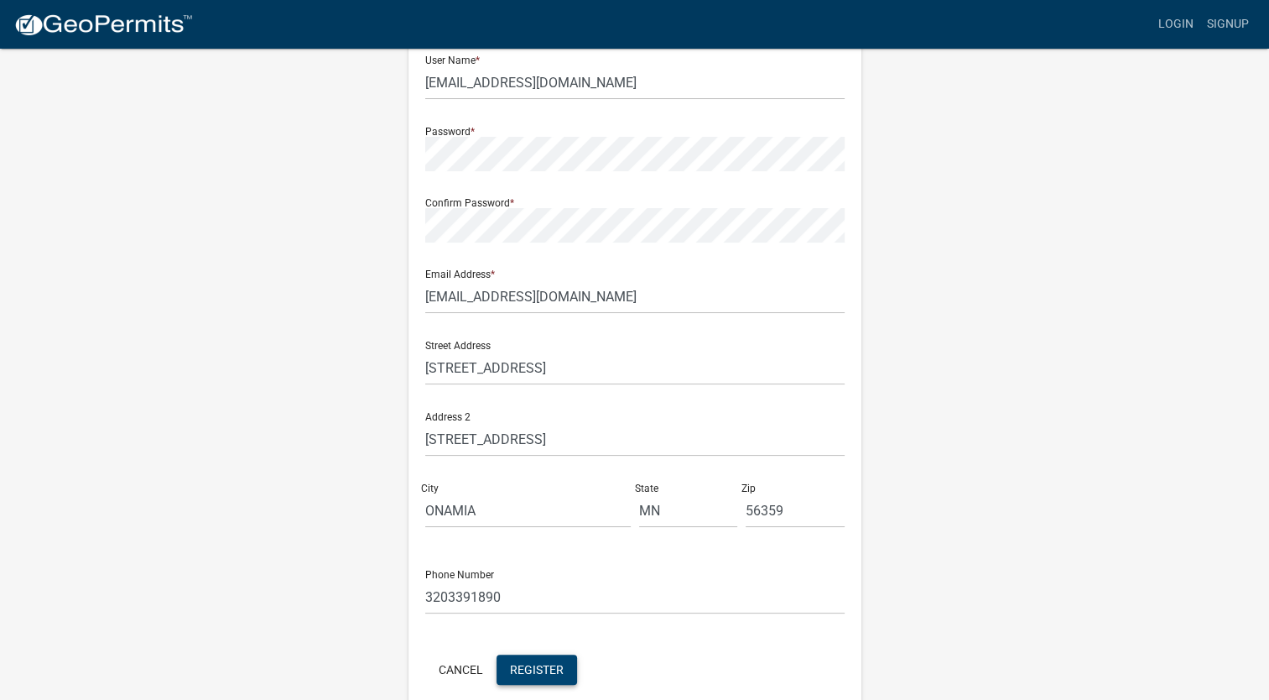
click at [544, 664] on span "Register" at bounding box center [537, 668] width 54 height 13
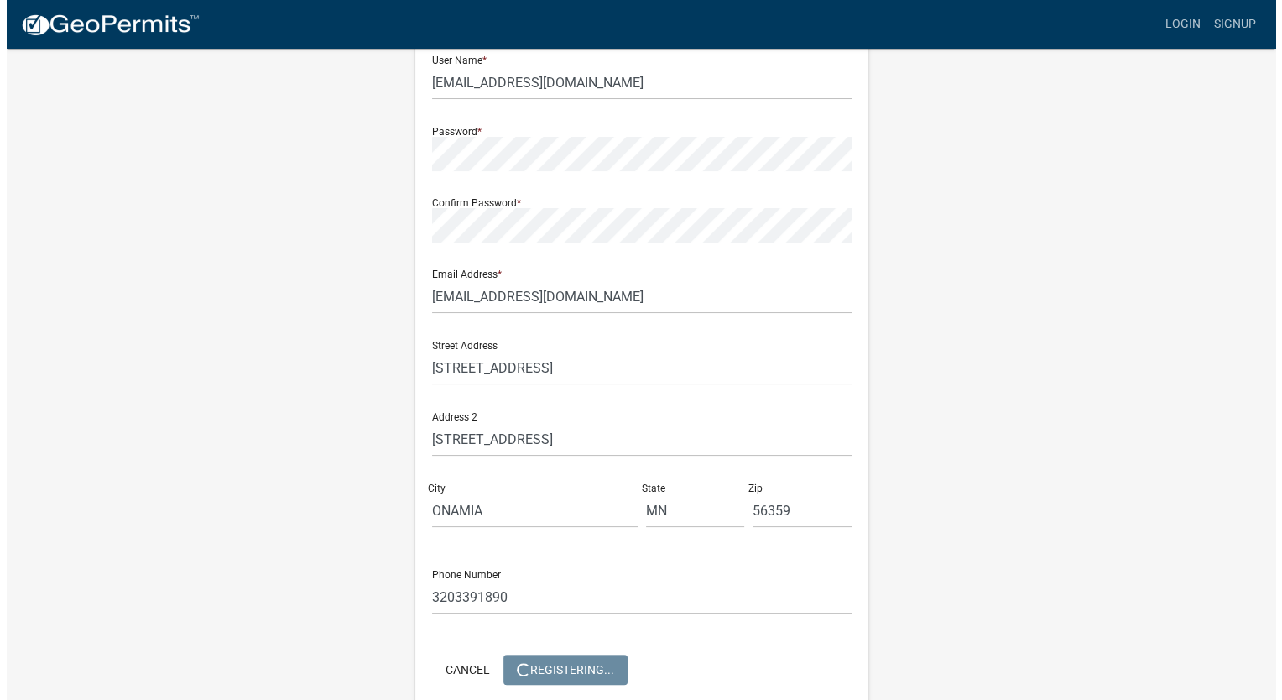
scroll to position [0, 0]
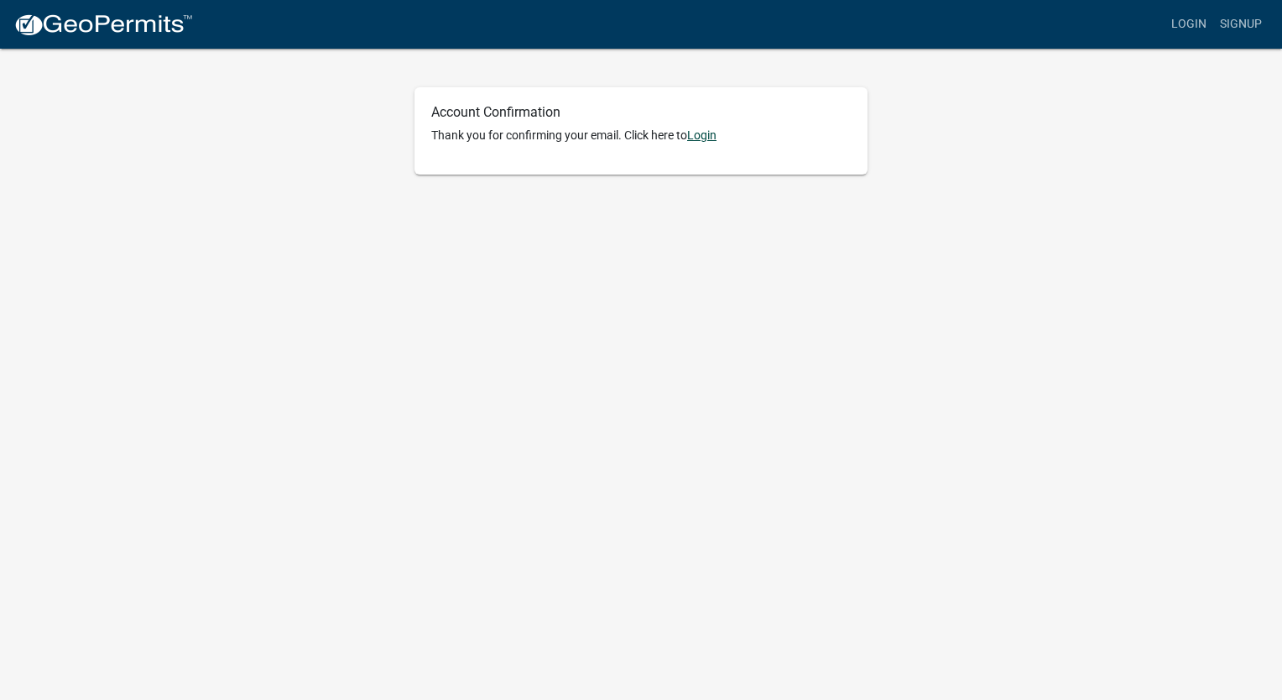
click at [715, 138] on link "Login" at bounding box center [701, 134] width 29 height 13
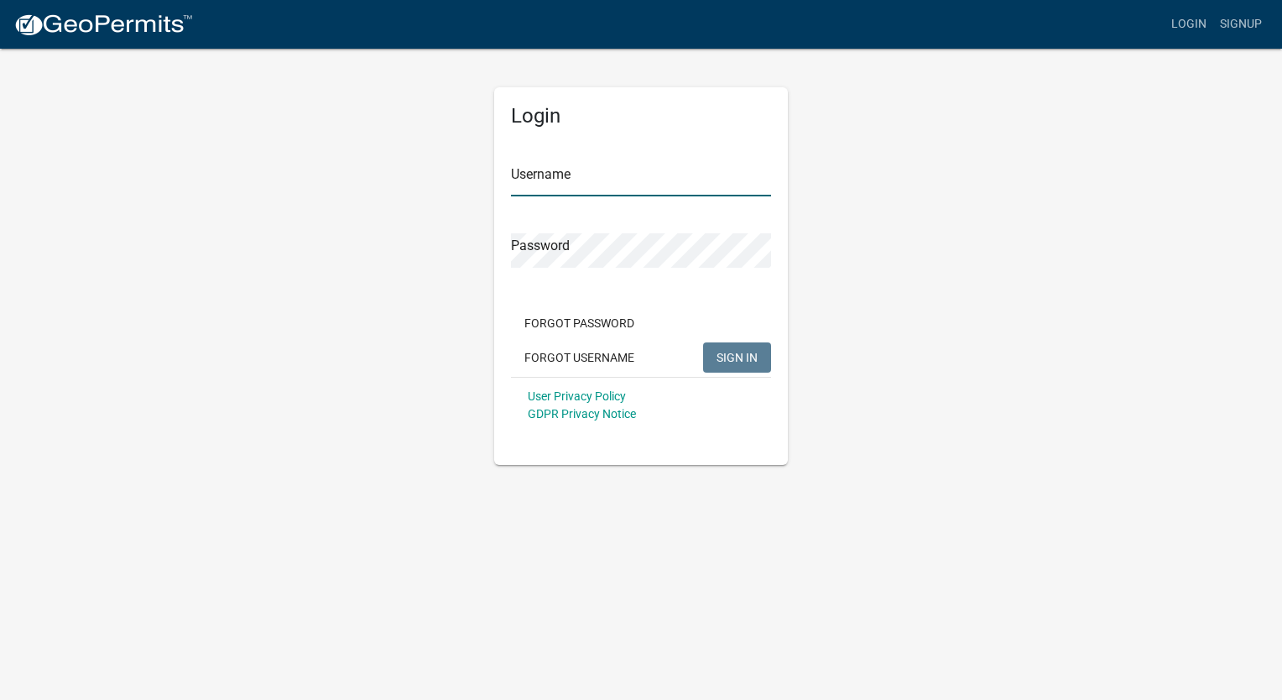
type input "rstraka@hotmail.com"
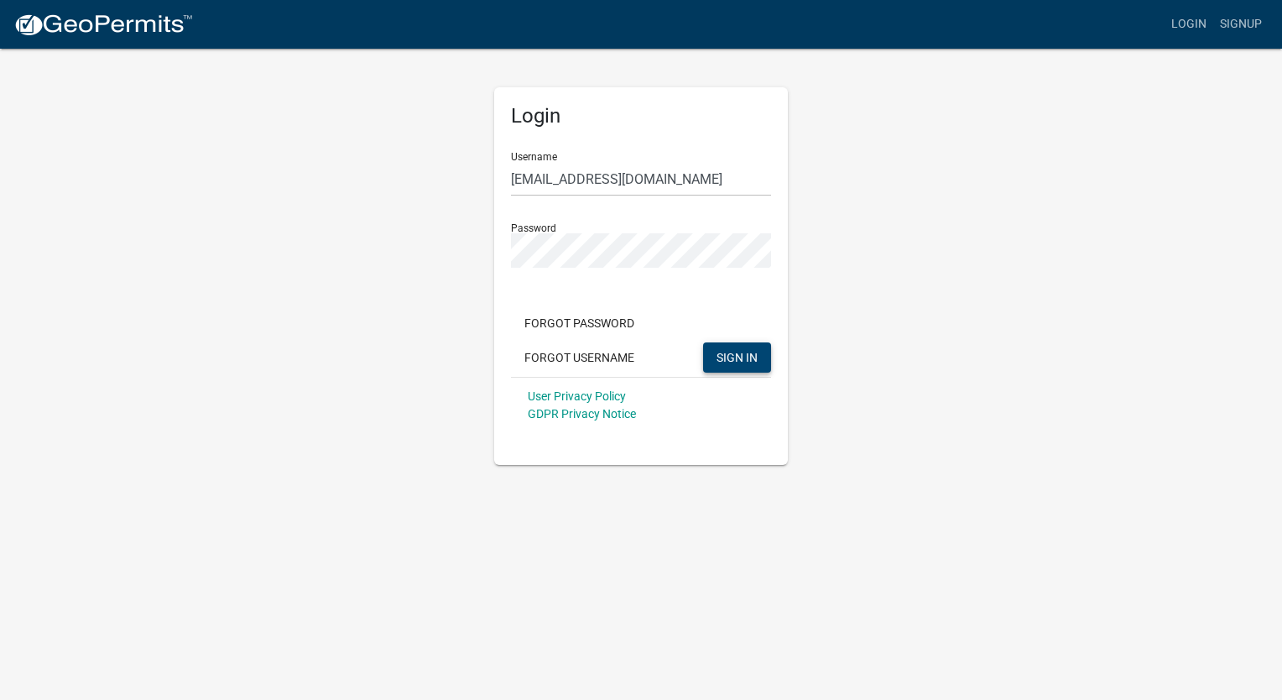
click at [733, 360] on span "SIGN IN" at bounding box center [736, 356] width 41 height 13
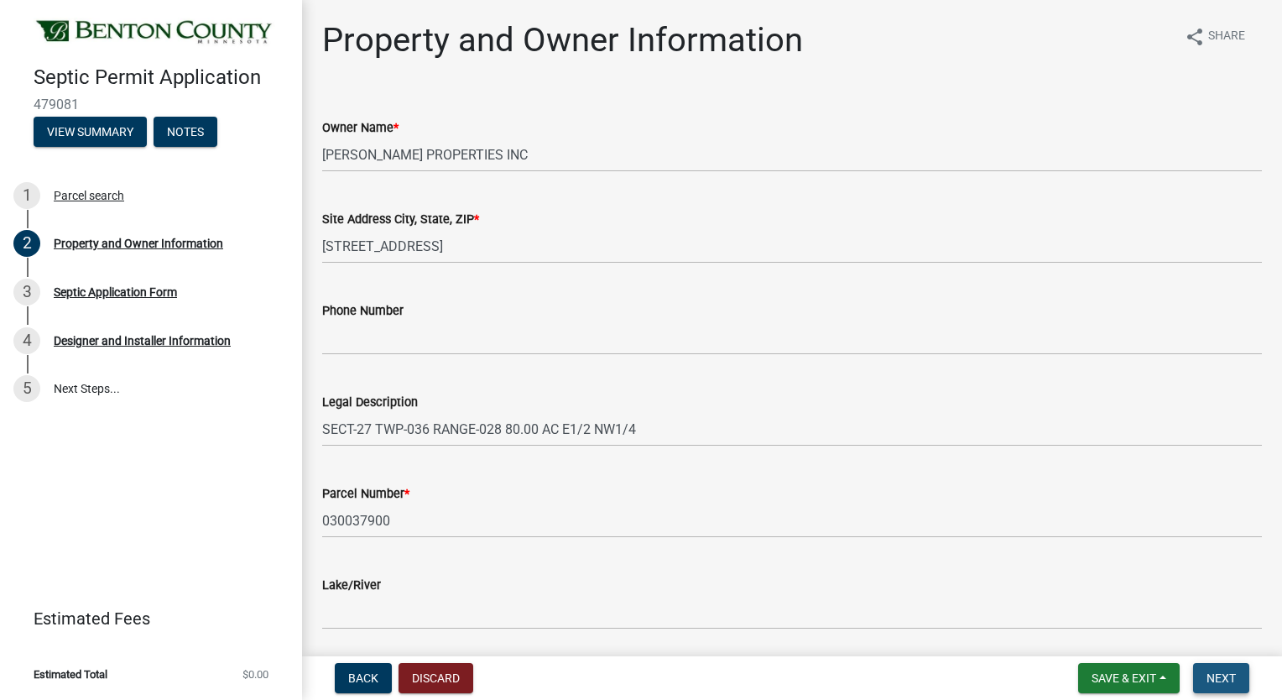
click at [1225, 684] on span "Next" at bounding box center [1220, 677] width 29 height 13
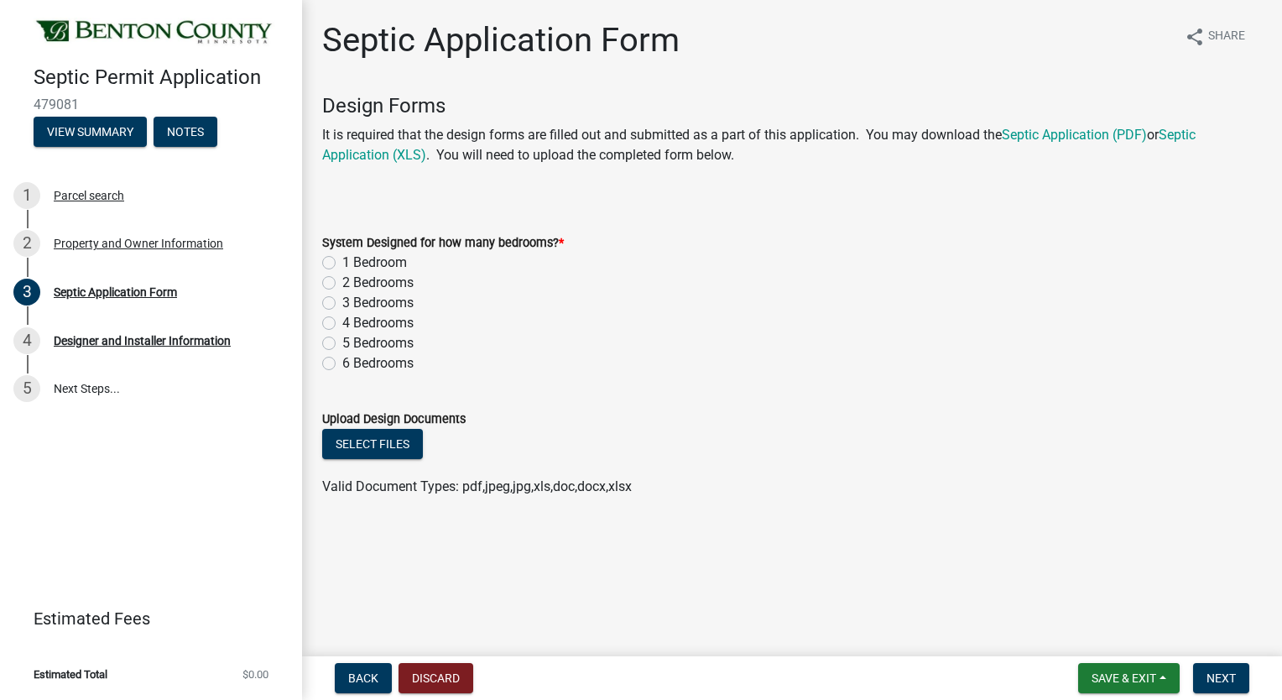
click at [342, 304] on label "3 Bedrooms" at bounding box center [377, 303] width 71 height 20
click at [342, 304] on input "3 Bedrooms" at bounding box center [347, 298] width 11 height 11
radio input "true"
